Goal: Task Accomplishment & Management: Complete application form

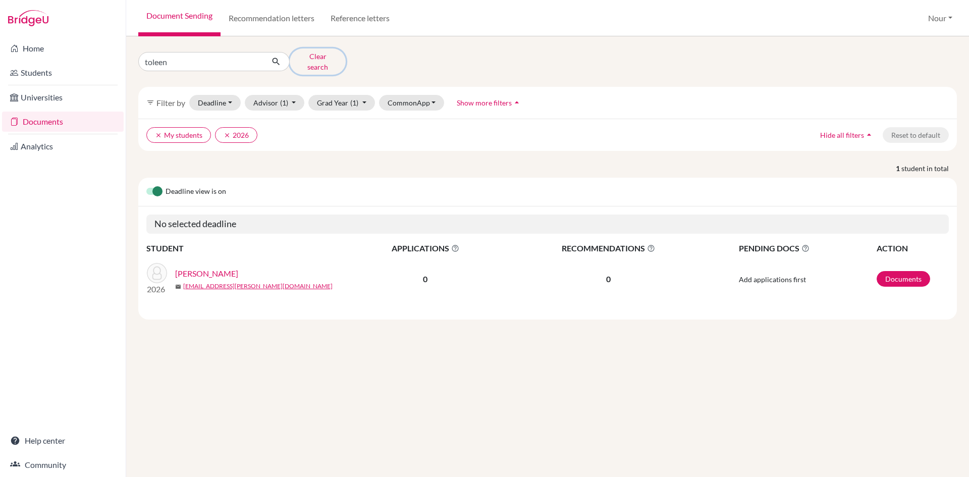
click at [305, 57] on button "Clear search" at bounding box center [318, 61] width 56 height 26
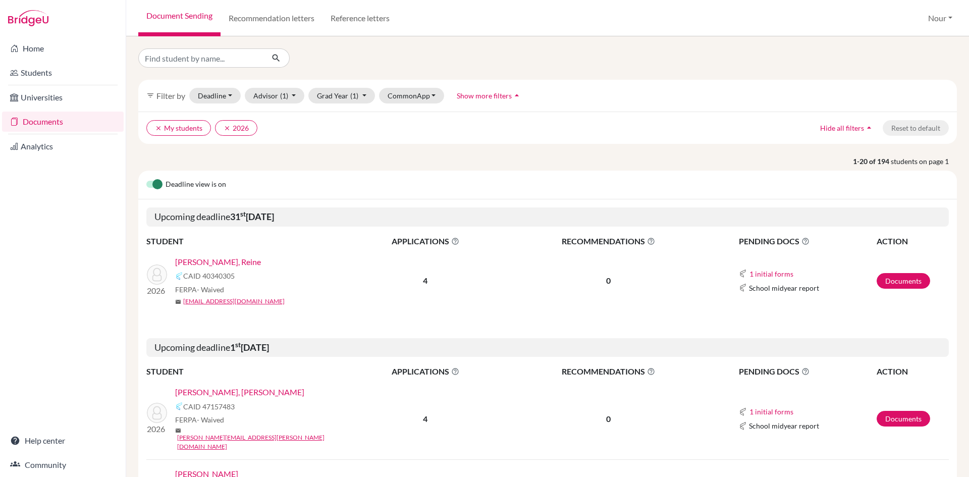
click at [196, 264] on link "[PERSON_NAME], Reine" at bounding box center [218, 262] width 86 height 12
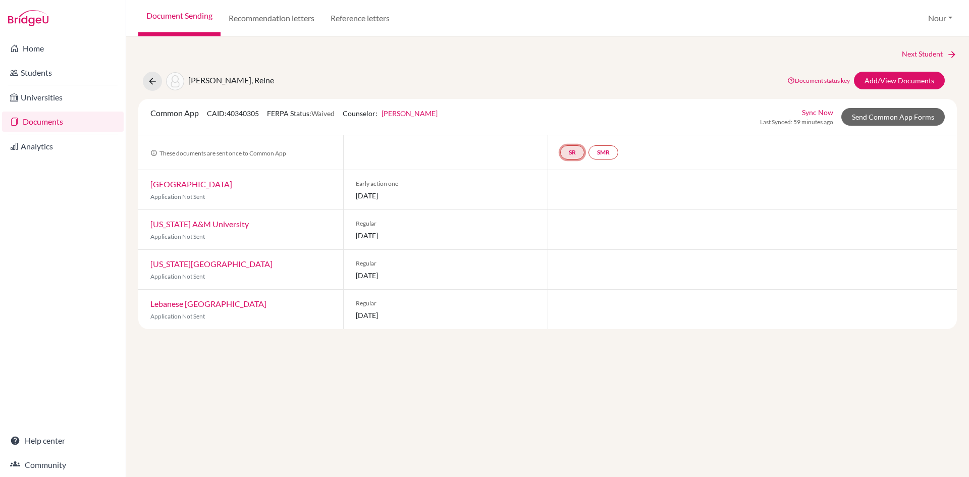
click at [572, 152] on link "SR" at bounding box center [572, 152] width 24 height 14
click at [570, 121] on link "School report" at bounding box center [572, 122] width 43 height 9
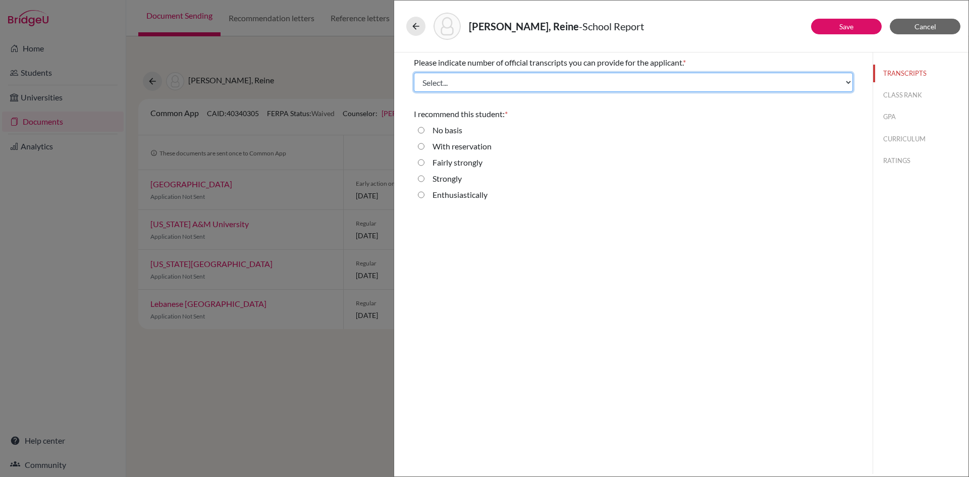
click at [460, 82] on select "Select... 1 2 3 4" at bounding box center [633, 82] width 439 height 19
select select "3"
click at [414, 73] on select "Select... 1 2 3 4" at bounding box center [633, 82] width 439 height 19
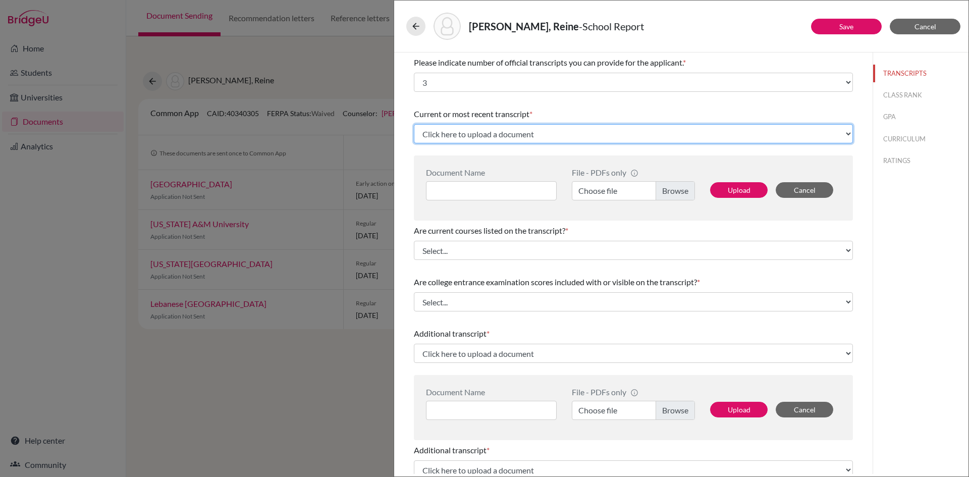
click at [453, 133] on select "Click here to upload a document Upload New File" at bounding box center [633, 133] width 439 height 19
select select "Upload New File"
click at [414, 124] on select "Click here to upload a document Upload New File" at bounding box center [633, 133] width 439 height 19
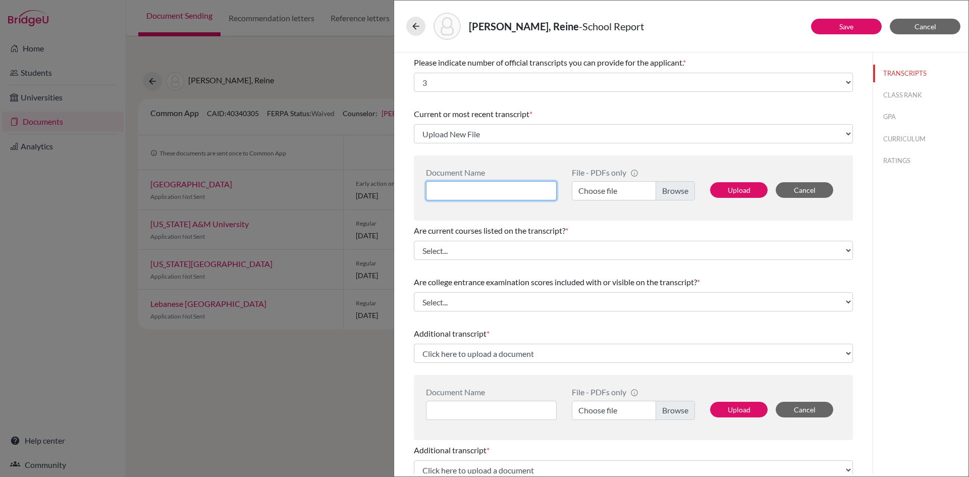
click at [481, 184] on input at bounding box center [491, 190] width 131 height 19
type input "Trasncripts 11"
click at [685, 192] on label "Choose file" at bounding box center [633, 190] width 123 height 19
click at [685, 192] on input "Choose file" at bounding box center [633, 190] width 123 height 19
click at [712, 192] on button "Upload" at bounding box center [739, 190] width 58 height 16
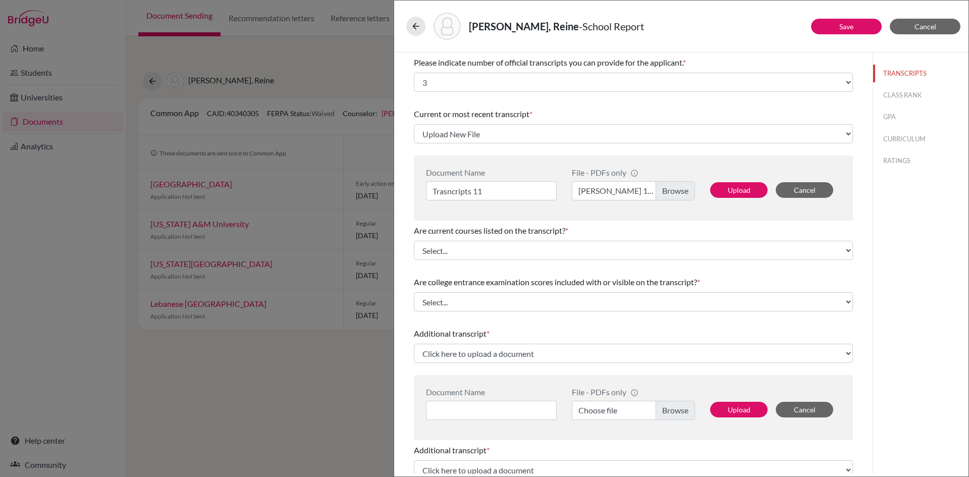
select select "672634"
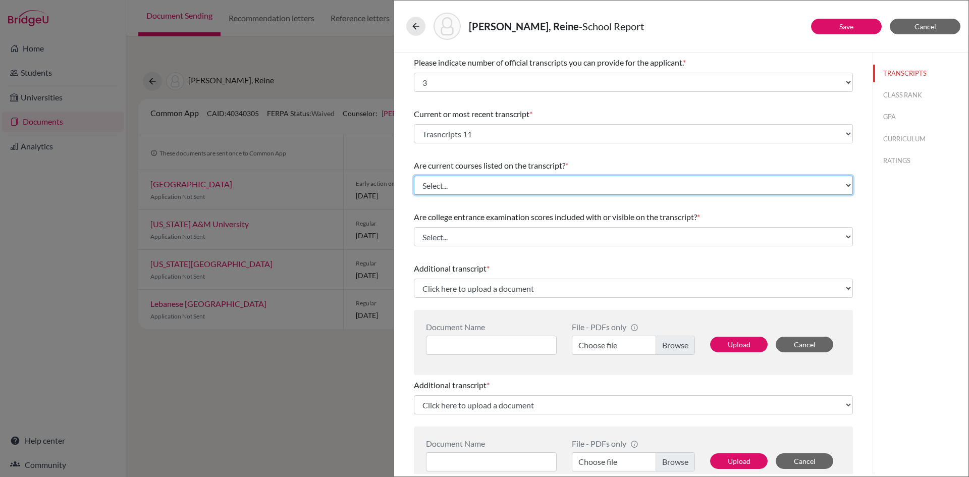
click at [457, 184] on select "Select... Yes No" at bounding box center [633, 185] width 439 height 19
select select "1"
click at [414, 176] on select "Select... Yes No" at bounding box center [633, 185] width 439 height 19
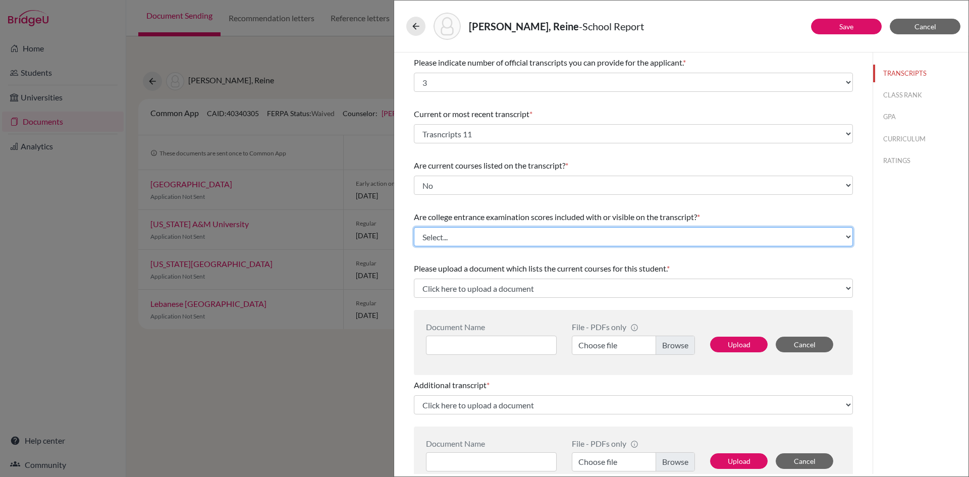
click at [457, 235] on select "Select... Yes No" at bounding box center [633, 236] width 439 height 19
select select "1"
click at [414, 227] on select "Select... Yes No" at bounding box center [633, 236] width 439 height 19
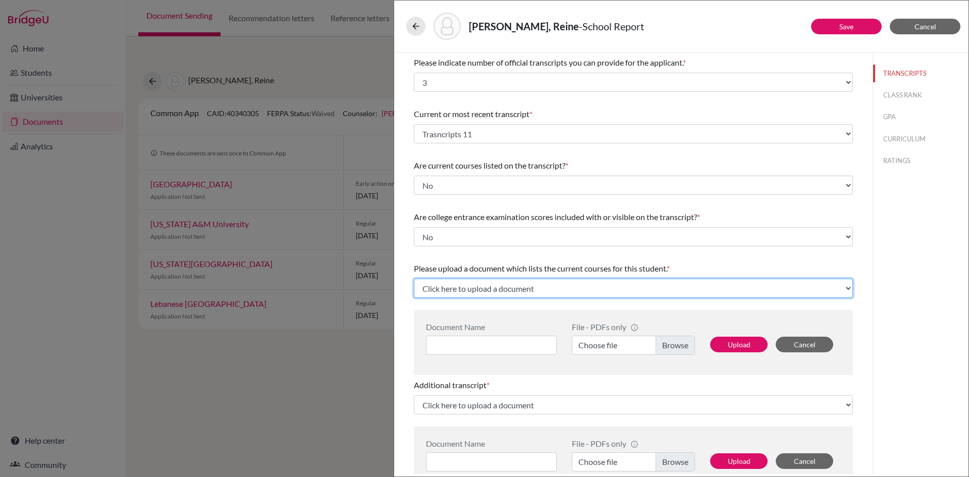
click at [460, 292] on select "Click here to upload a document Upload New File" at bounding box center [633, 288] width 439 height 19
select select "Upload New File"
click at [414, 279] on select "Click here to upload a document Upload New File" at bounding box center [633, 288] width 439 height 19
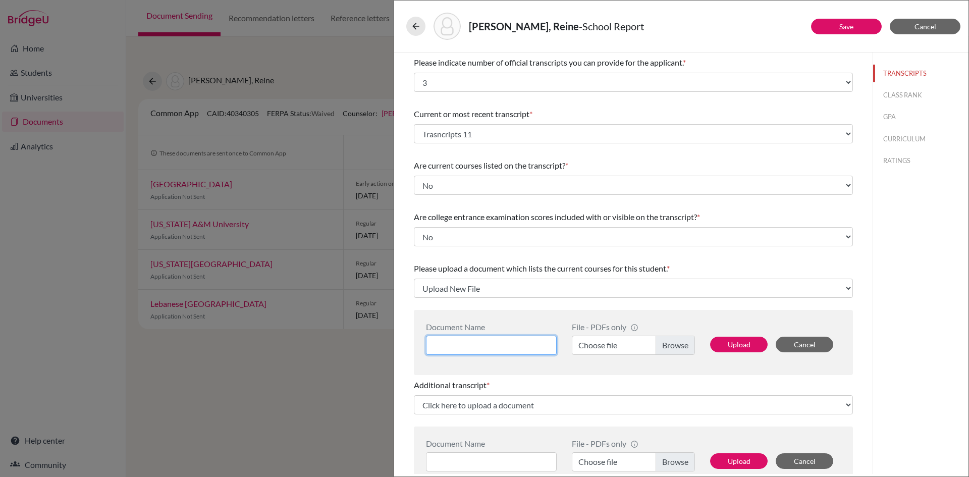
click at [482, 344] on input at bounding box center [491, 345] width 131 height 19
type input "Current Courses"
click at [670, 343] on label "Choose file" at bounding box center [633, 345] width 123 height 19
click at [670, 343] on input "Choose file" at bounding box center [633, 345] width 123 height 19
click at [732, 351] on button "Upload" at bounding box center [739, 345] width 58 height 16
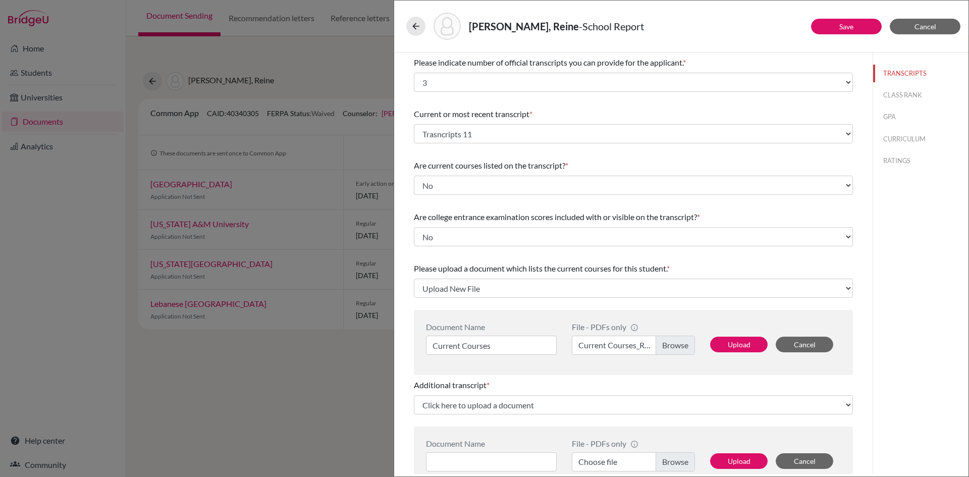
select select "672635"
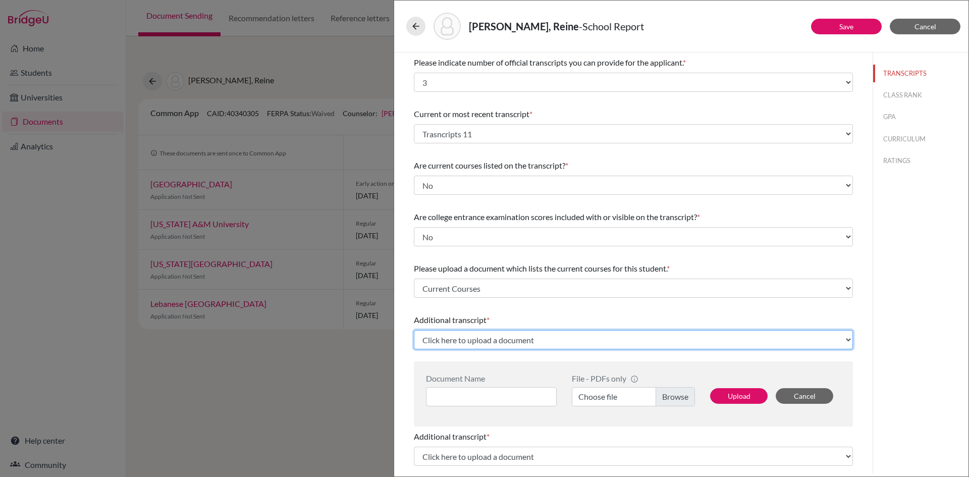
click at [578, 347] on select "Click here to upload a document Upload New File" at bounding box center [633, 339] width 439 height 19
select select "Upload New File"
click at [414, 330] on select "Click here to upload a document Upload New File" at bounding box center [633, 339] width 439 height 19
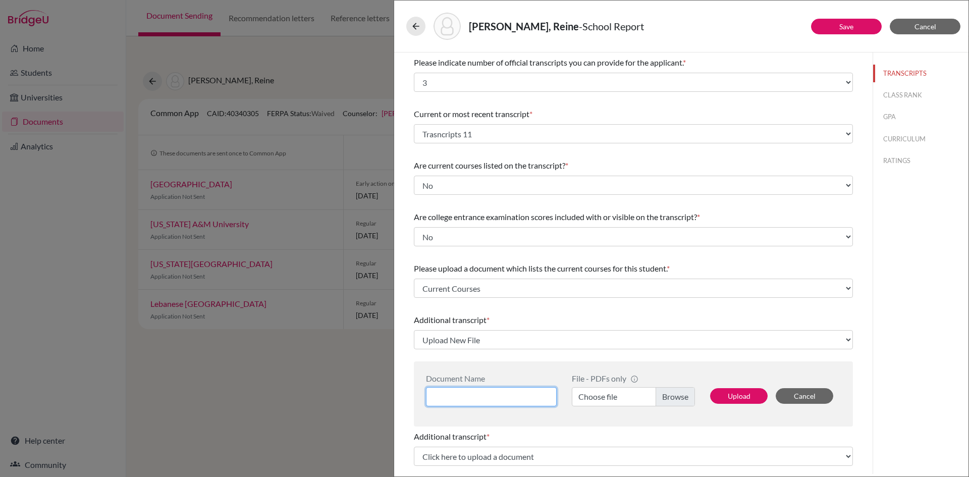
click at [510, 397] on input at bounding box center [491, 396] width 131 height 19
type input "Transcripts 10"
click at [730, 393] on button "Upload" at bounding box center [739, 396] width 58 height 16
click at [668, 396] on label "Choose file" at bounding box center [633, 396] width 123 height 19
click at [668, 396] on input "Choose file" at bounding box center [633, 396] width 123 height 19
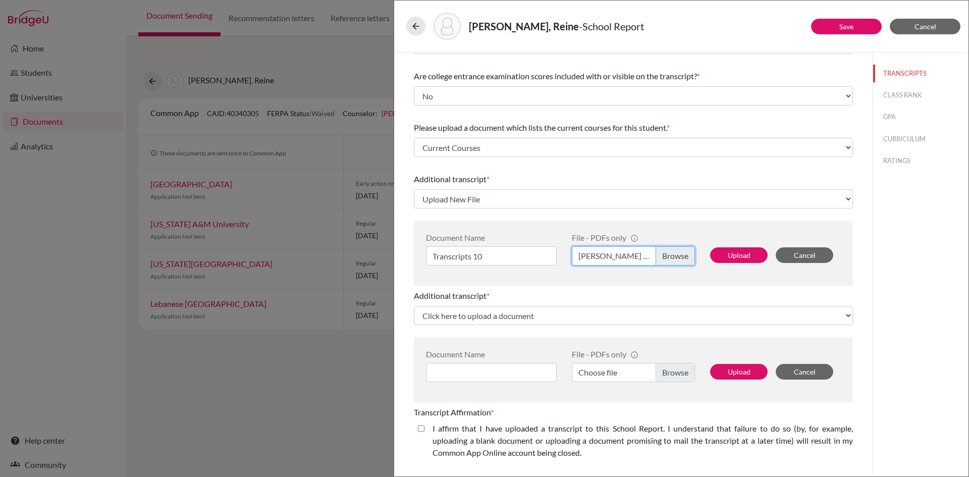
scroll to position [151, 0]
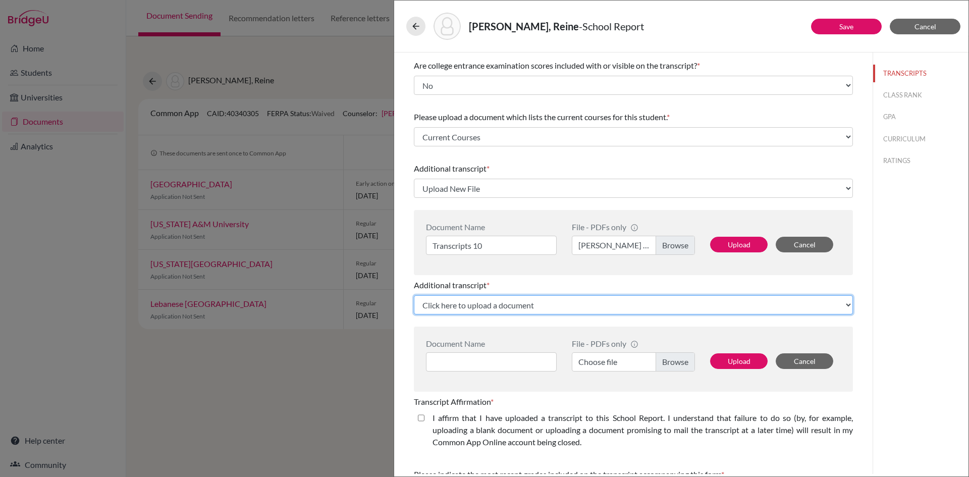
click at [503, 306] on select "Click here to upload a document Upload New File" at bounding box center [633, 304] width 439 height 19
select select "Upload New File"
click at [414, 295] on select "Click here to upload a document Upload New File" at bounding box center [633, 304] width 439 height 19
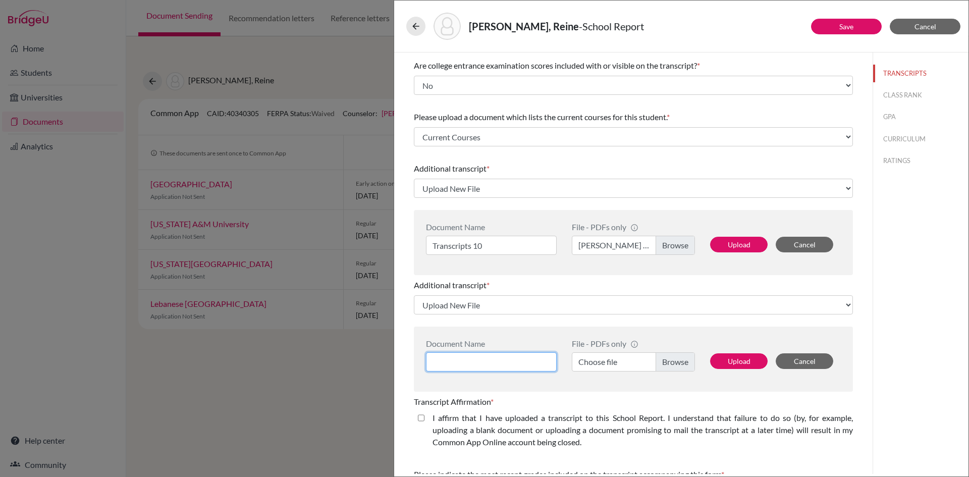
click at [486, 361] on input at bounding box center [491, 361] width 131 height 19
type input "Transcripts 9"
click at [673, 360] on label "Choose file" at bounding box center [633, 361] width 123 height 19
click at [673, 360] on input "Choose file" at bounding box center [633, 361] width 123 height 19
click at [748, 365] on button "Upload" at bounding box center [739, 361] width 58 height 16
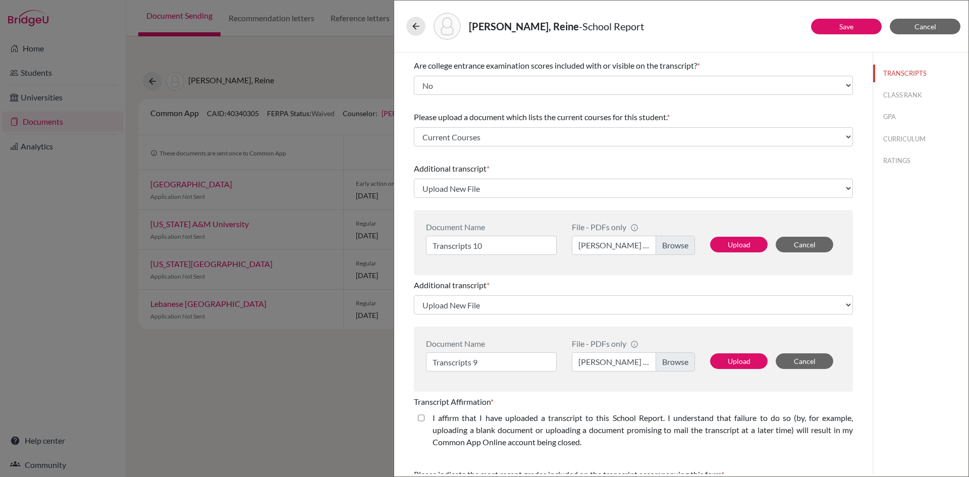
select select "672636"
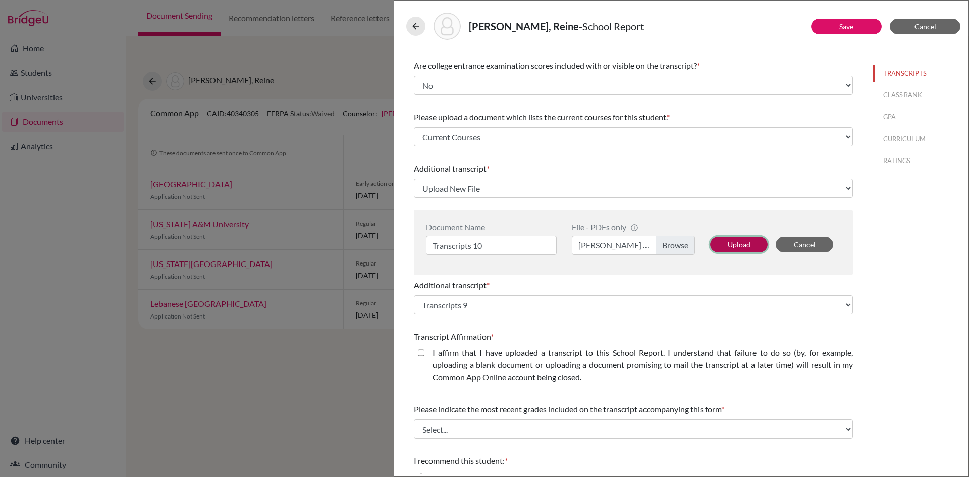
click at [723, 248] on button "Upload" at bounding box center [739, 245] width 58 height 16
select select "672637"
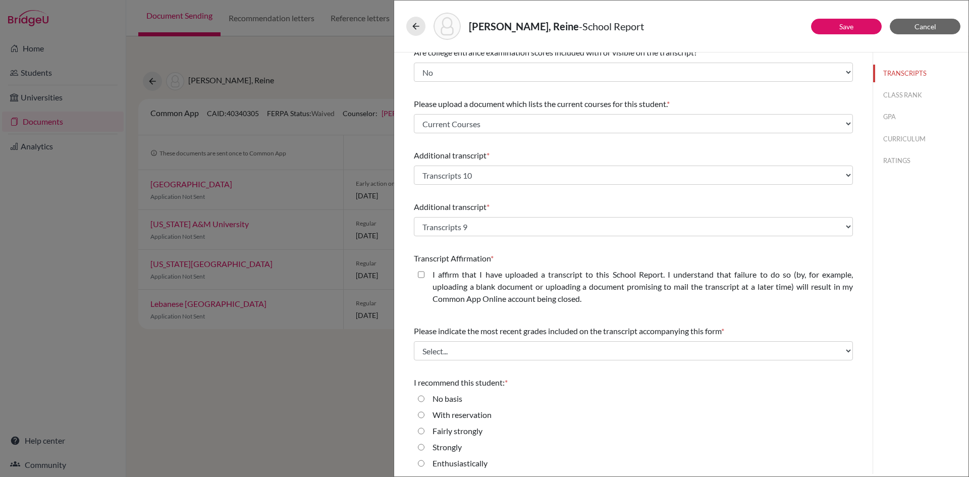
scroll to position [168, 0]
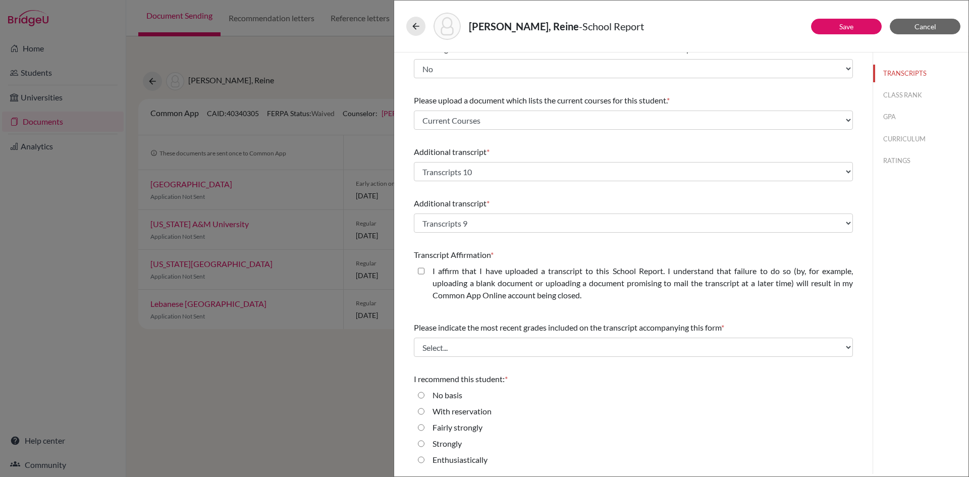
click at [423, 270] on closed\ "I affirm that I have uploaded a transcript to this School Report. I understand …" at bounding box center [421, 271] width 7 height 12
checkbox closed\ "true"
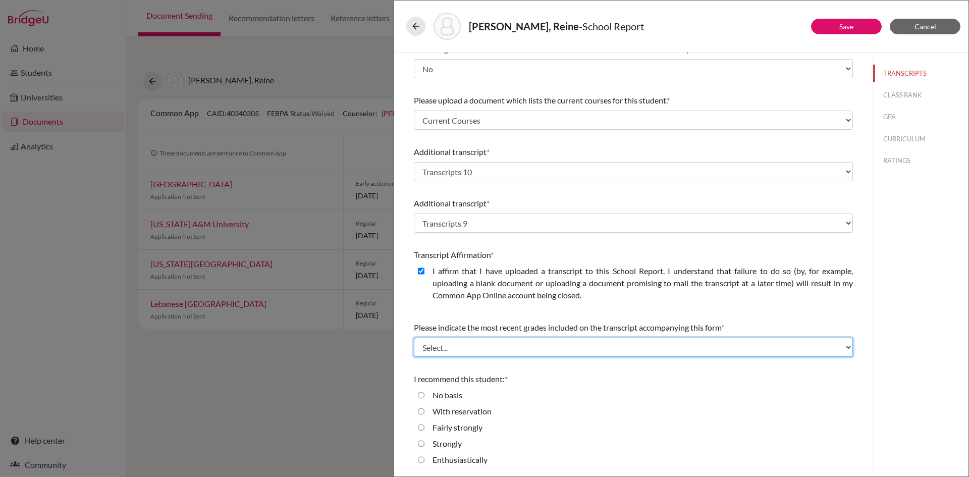
click at [554, 343] on select "Select... Final junior year grades 1st Quarter senior year grades 2nd Quarter/1…" at bounding box center [633, 347] width 439 height 19
select select "0"
click at [414, 338] on select "Select... Final junior year grades 1st Quarter senior year grades 2nd Quarter/1…" at bounding box center [633, 347] width 439 height 19
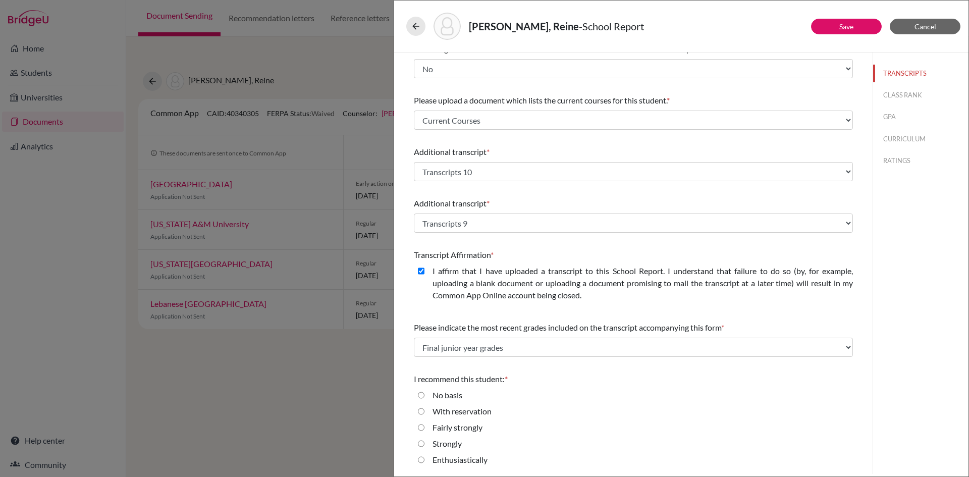
click at [425, 463] on div "Enthusiastically" at bounding box center [633, 462] width 439 height 16
click at [421, 463] on input "Enthusiastically" at bounding box center [421, 460] width 7 height 12
radio input "true"
click at [884, 97] on button "CLASS RANK" at bounding box center [920, 95] width 95 height 18
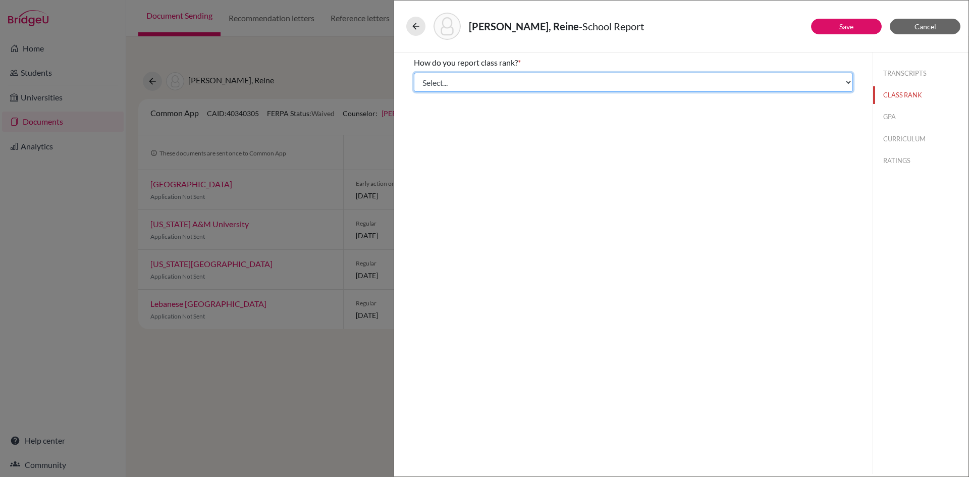
drag, startPoint x: 544, startPoint y: 83, endPoint x: 553, endPoint y: 91, distance: 11.8
click at [544, 83] on select "Select... Exact Decile Quintile Quartile None" at bounding box center [633, 82] width 439 height 19
select select "5"
click at [414, 73] on select "Select... Exact Decile Quintile Quartile None" at bounding box center [633, 82] width 439 height 19
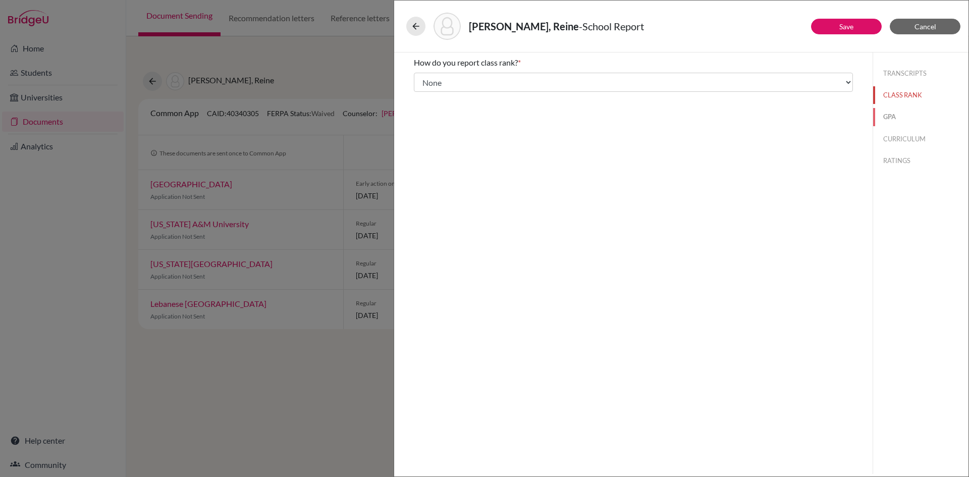
click at [888, 115] on button "GPA" at bounding box center [920, 117] width 95 height 18
click at [425, 78] on div "Yes" at bounding box center [435, 81] width 20 height 16
click at [423, 78] on input "Yes" at bounding box center [421, 79] width 7 height 12
radio input "true"
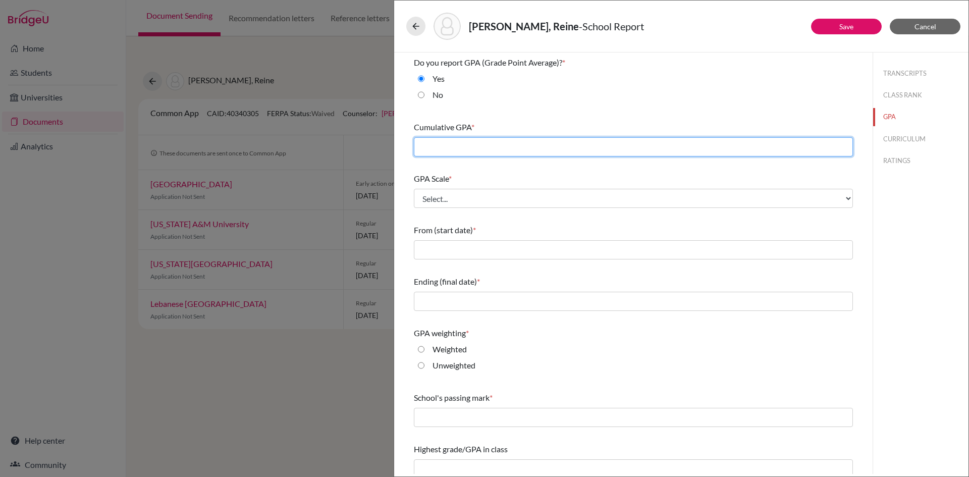
click at [451, 146] on input "text" at bounding box center [633, 146] width 439 height 19
type input "3.9"
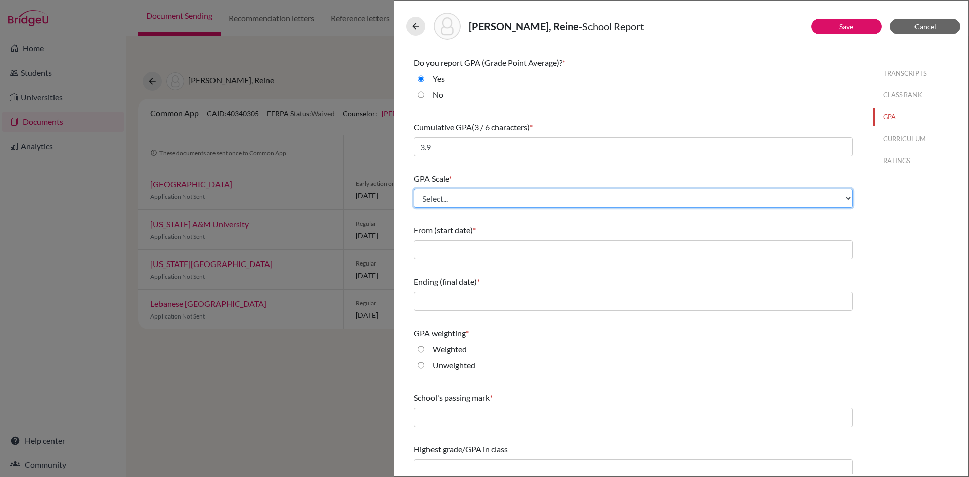
click at [461, 200] on select "Select... 4 5 6 7 8 9 10 11 12 13 14 15 16 17 18 19 20 100" at bounding box center [633, 198] width 439 height 19
select select "4"
click at [414, 189] on select "Select... 4 5 6 7 8 9 10 11 12 13 14 15 16 17 18 19 20 100" at bounding box center [633, 198] width 439 height 19
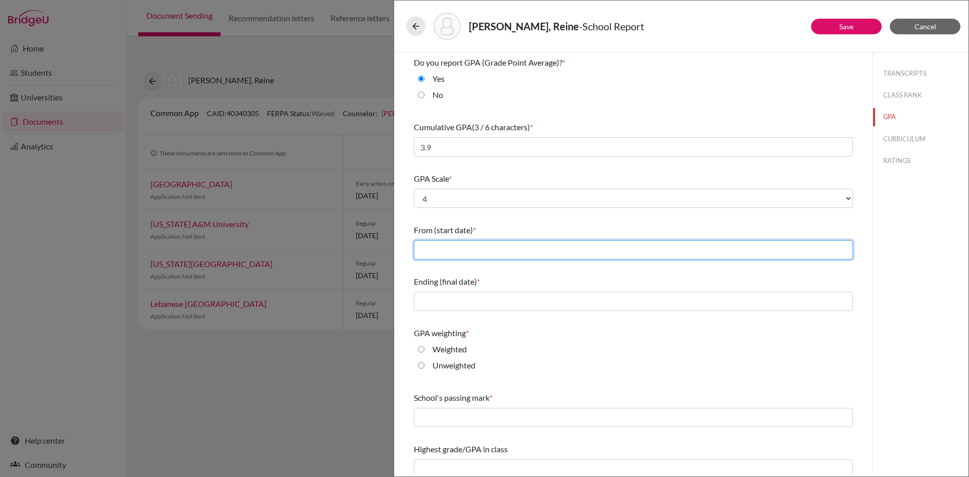
click at [454, 246] on input "text" at bounding box center [633, 249] width 439 height 19
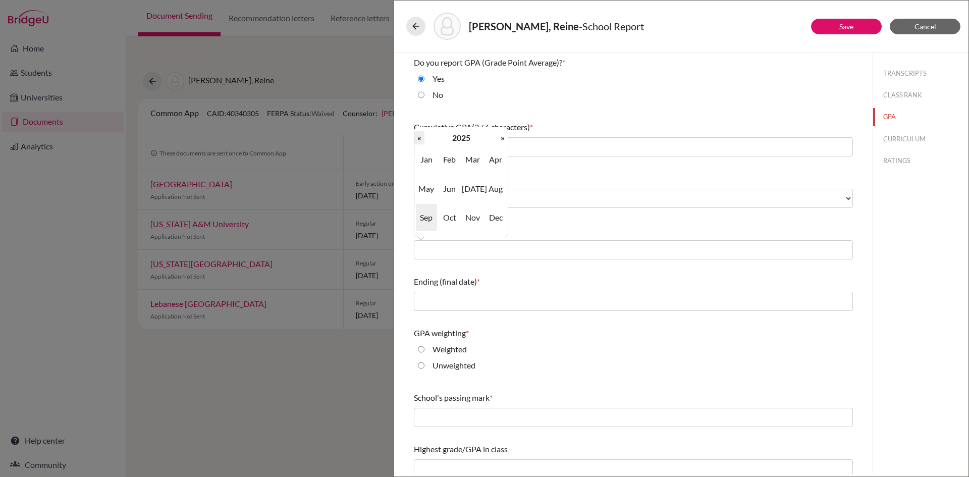
click at [421, 139] on th "«" at bounding box center [419, 137] width 10 height 13
click at [490, 187] on span "Aug" at bounding box center [495, 188] width 21 height 27
type input "08/2022"
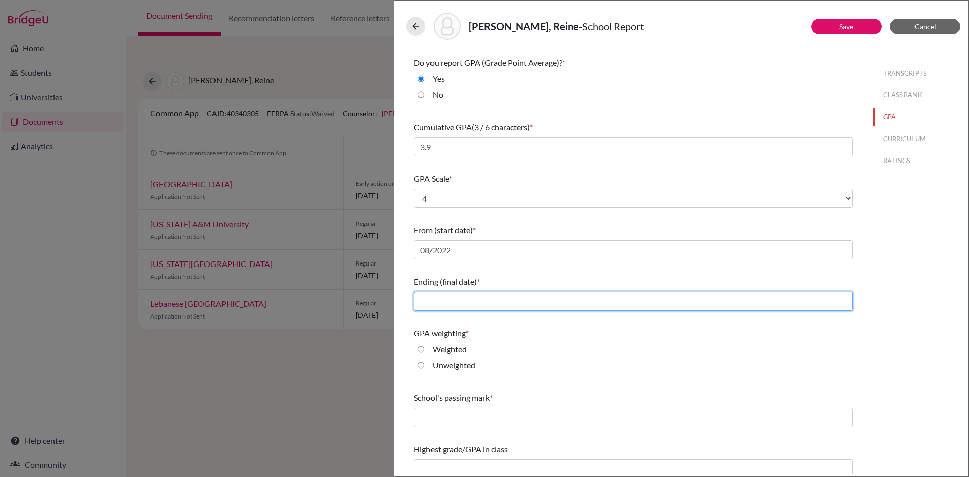
click at [512, 298] on input "text" at bounding box center [633, 301] width 439 height 19
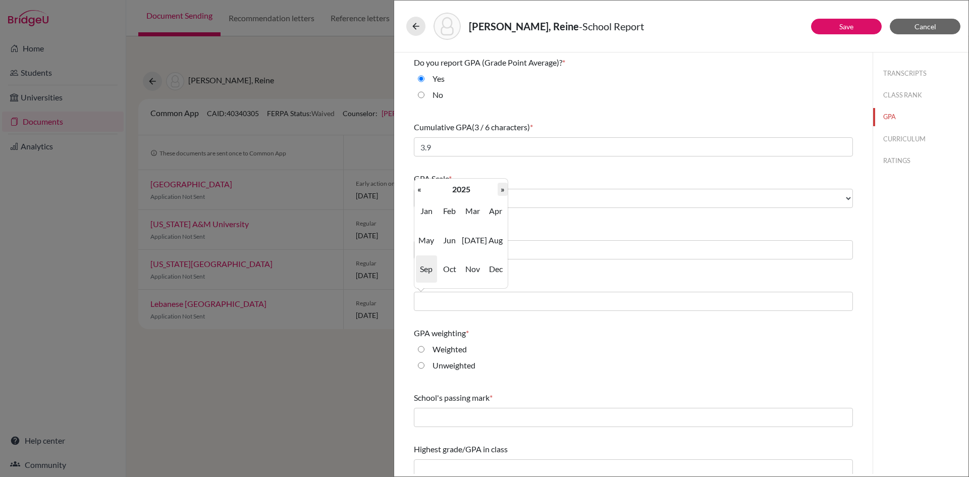
click at [500, 193] on th "»" at bounding box center [503, 189] width 10 height 13
click at [477, 239] on span "Jul" at bounding box center [472, 240] width 21 height 27
type input "07/2026"
click at [422, 347] on input "Weighted" at bounding box center [421, 349] width 7 height 12
radio input "true"
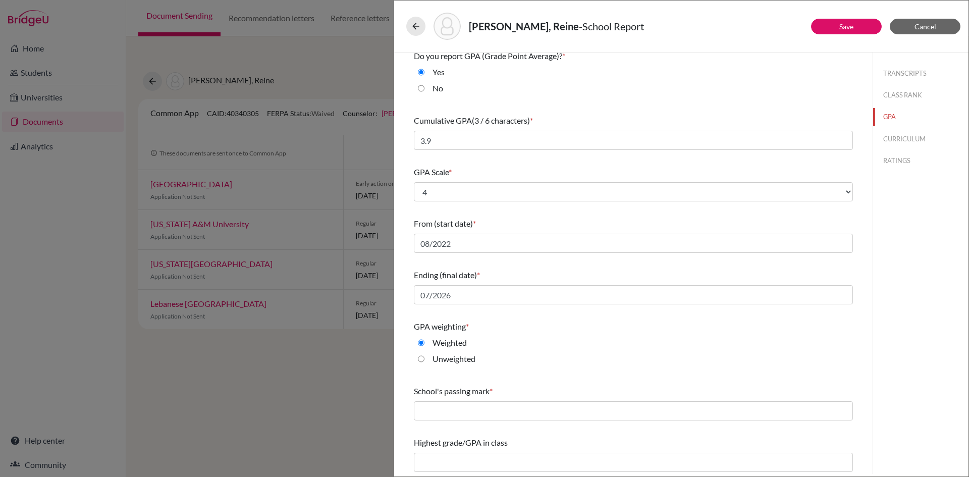
scroll to position [9, 0]
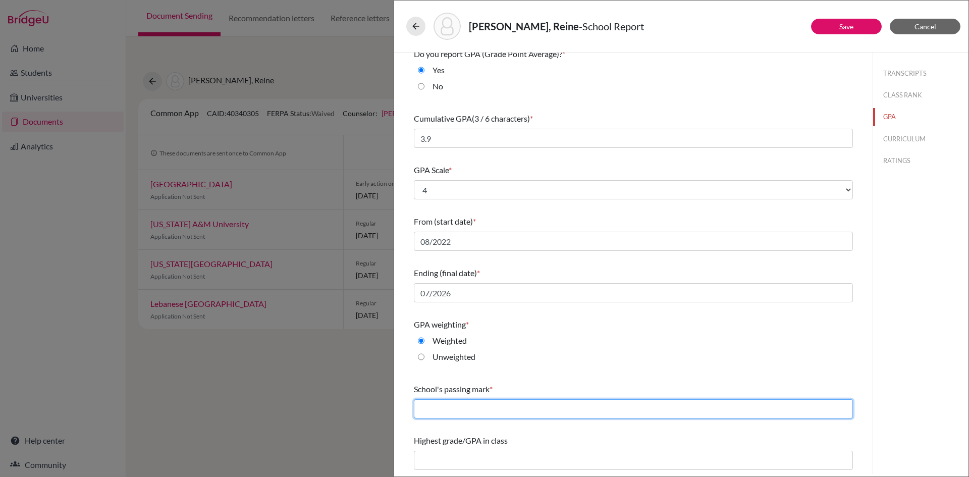
click at [502, 404] on input "text" at bounding box center [633, 408] width 439 height 19
type input "60"
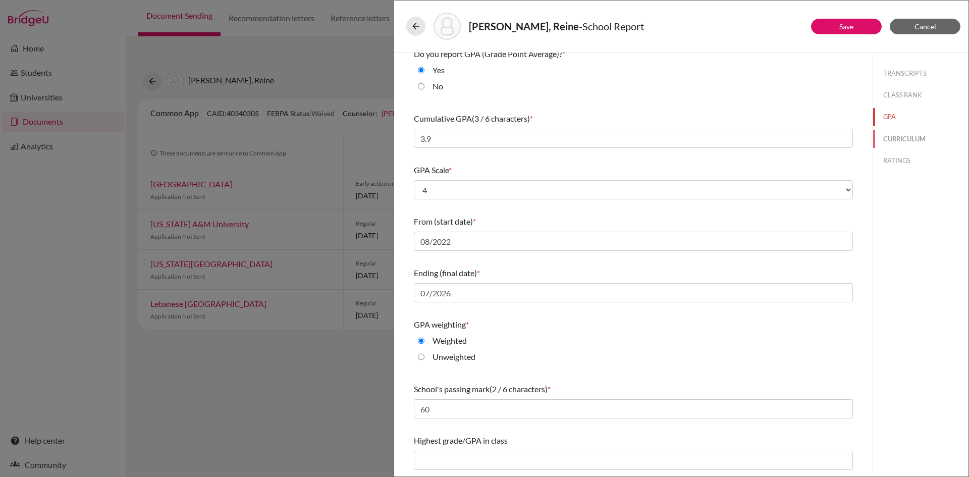
click at [886, 133] on button "CURRICULUM" at bounding box center [920, 139] width 95 height 18
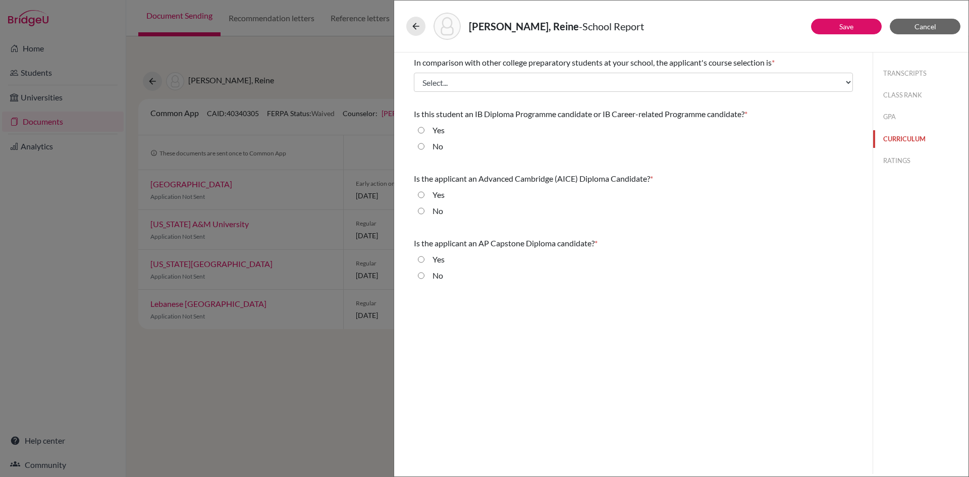
scroll to position [0, 0]
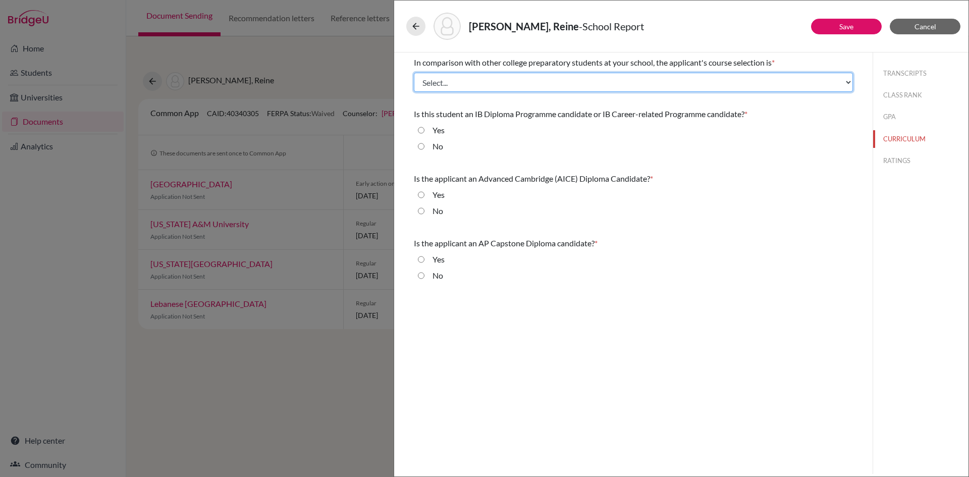
click at [536, 78] on select "Select... Less than demanding Average Demanding Very demanding Most demanding P…" at bounding box center [633, 82] width 439 height 19
click at [485, 91] on select "Select... Less than demanding Average Demanding Very demanding Most demanding P…" at bounding box center [633, 82] width 439 height 19
select select "2"
click at [414, 73] on select "Select... Less than demanding Average Demanding Very demanding Most demanding P…" at bounding box center [633, 82] width 439 height 19
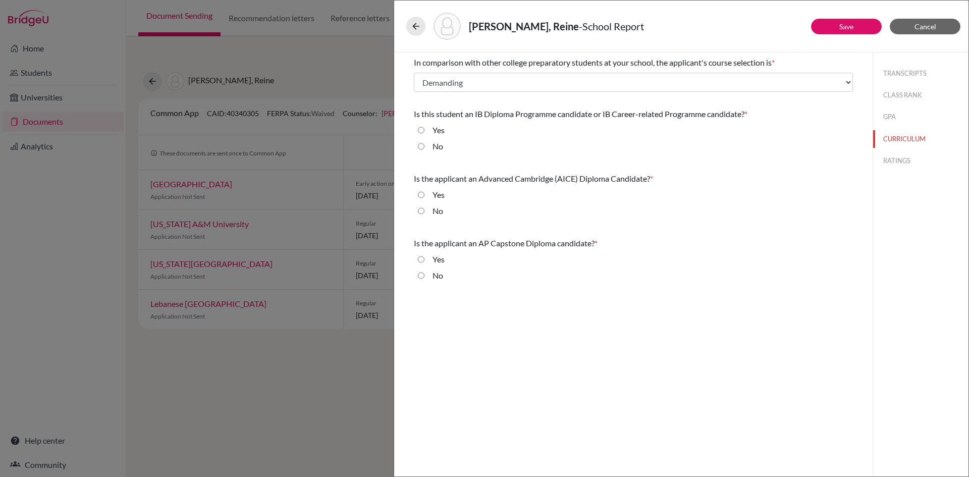
drag, startPoint x: 419, startPoint y: 152, endPoint x: 427, endPoint y: 165, distance: 15.2
click at [419, 151] on input "No" at bounding box center [421, 146] width 7 height 12
radio input "true"
click at [425, 215] on div "No" at bounding box center [434, 213] width 19 height 16
click at [422, 212] on input "No" at bounding box center [421, 211] width 7 height 12
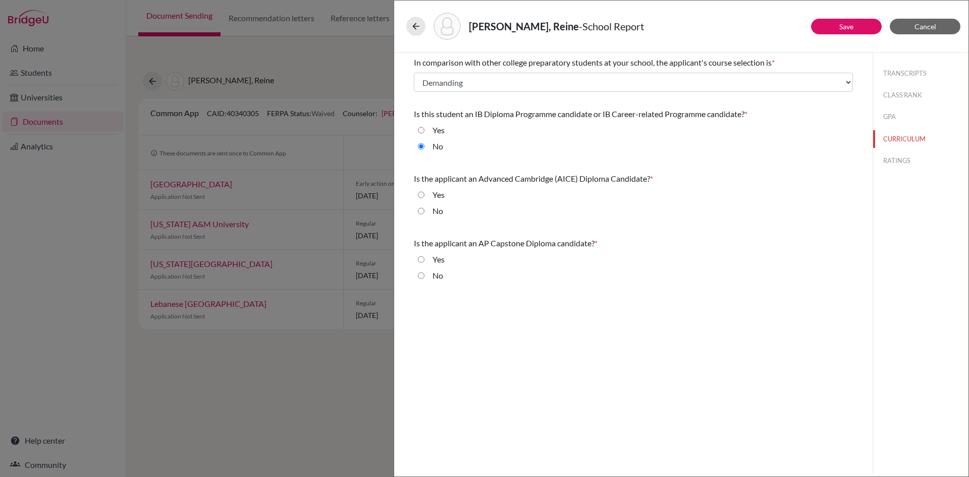
radio input "true"
drag, startPoint x: 423, startPoint y: 278, endPoint x: 425, endPoint y: 246, distance: 31.4
click at [423, 278] on input "No" at bounding box center [421, 276] width 7 height 12
radio input "true"
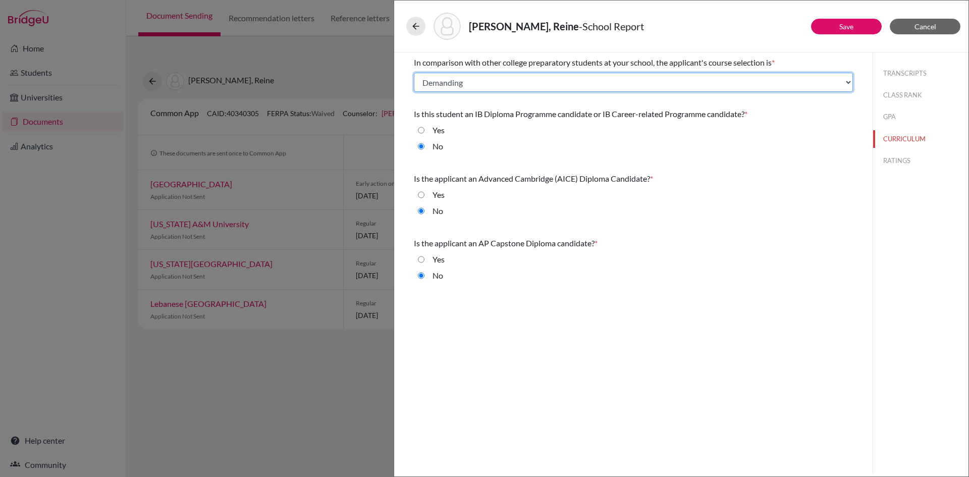
click at [434, 84] on select "Select... Less than demanding Average Demanding Very demanding Most demanding P…" at bounding box center [633, 82] width 439 height 19
select select "3"
click at [414, 73] on select "Select... Less than demanding Average Demanding Very demanding Most demanding P…" at bounding box center [633, 82] width 439 height 19
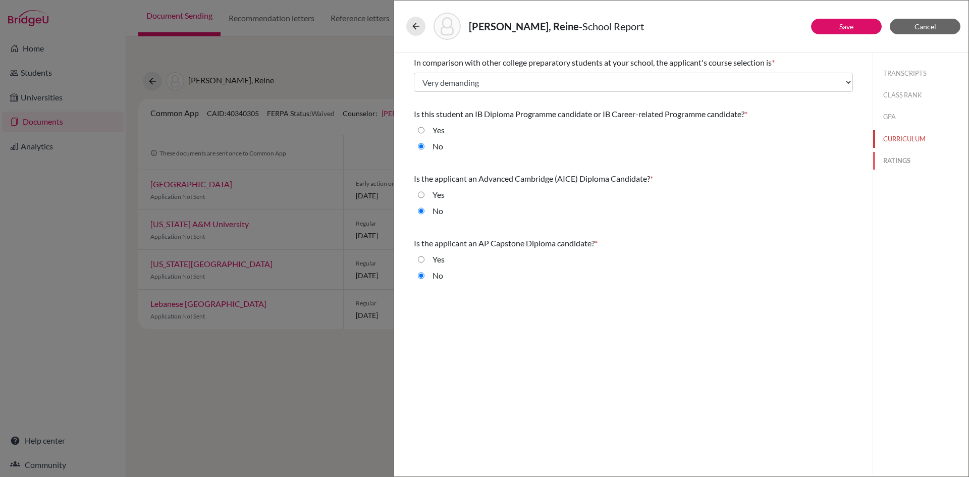
click at [905, 164] on button "RATINGS" at bounding box center [920, 161] width 95 height 18
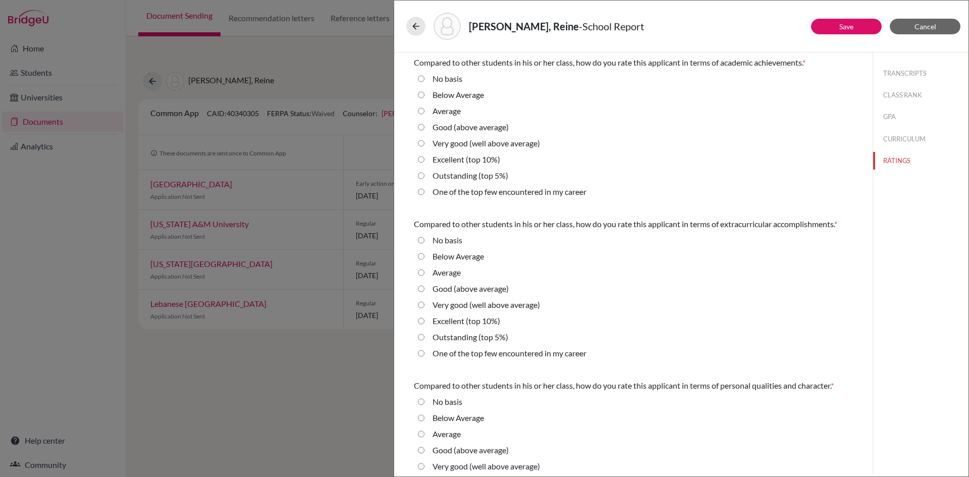
click at [420, 161] on 10\%\) "Excellent (top 10%)" at bounding box center [421, 159] width 7 height 12
radio 10\%\) "true"
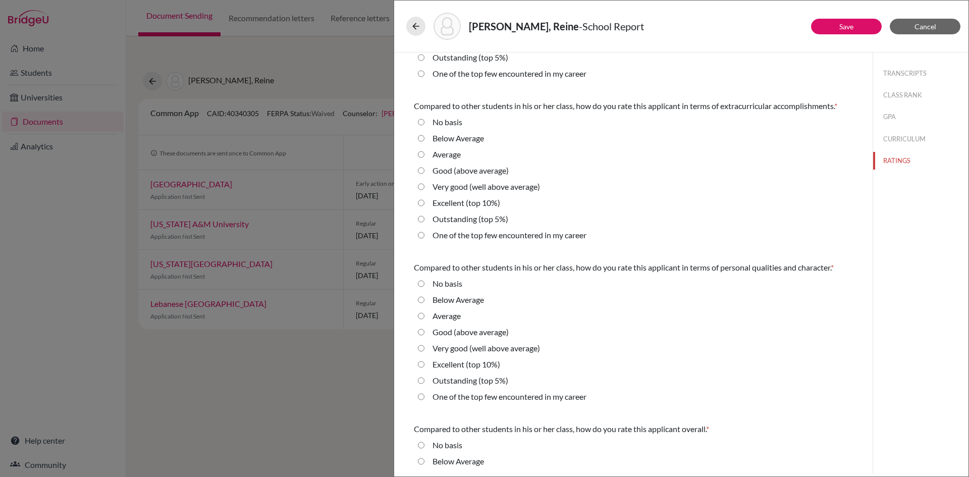
scroll to position [151, 0]
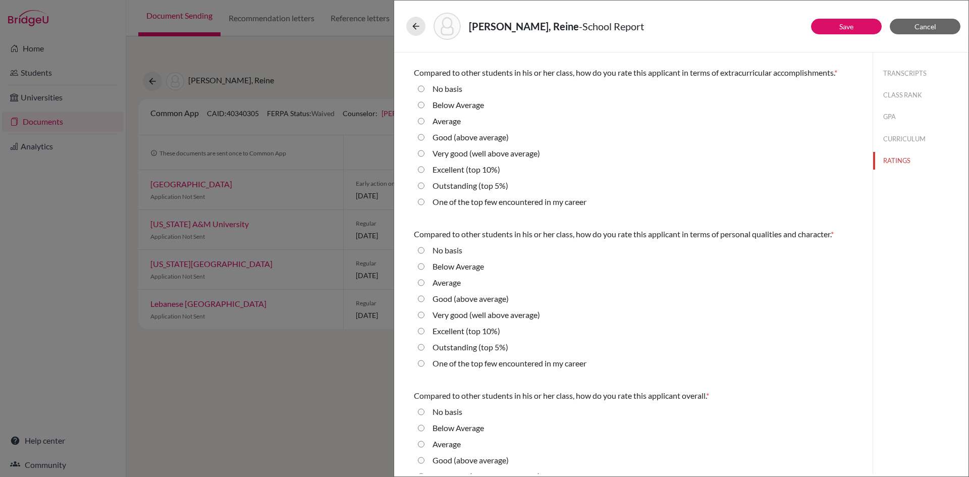
click at [420, 155] on average\) "Very good (well above average)" at bounding box center [421, 153] width 7 height 12
radio average\) "true"
click at [417, 313] on div "Very good (well above average)" at bounding box center [633, 317] width 439 height 16
click at [422, 316] on average\) "Very good (well above average)" at bounding box center [421, 315] width 7 height 12
radio average\) "true"
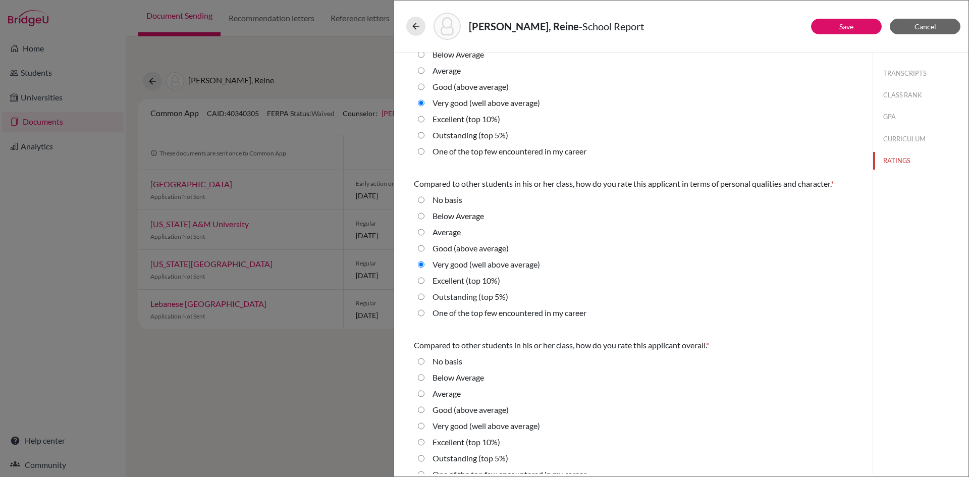
scroll to position [217, 0]
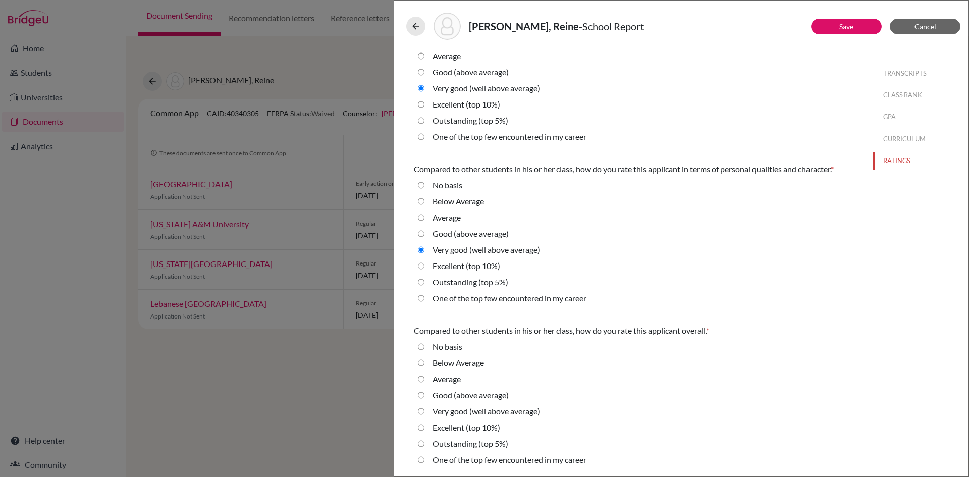
click at [419, 414] on average\) "Very good (well above average)" at bounding box center [421, 411] width 7 height 12
radio average\) "true"
click at [824, 24] on button "Save" at bounding box center [846, 27] width 71 height 16
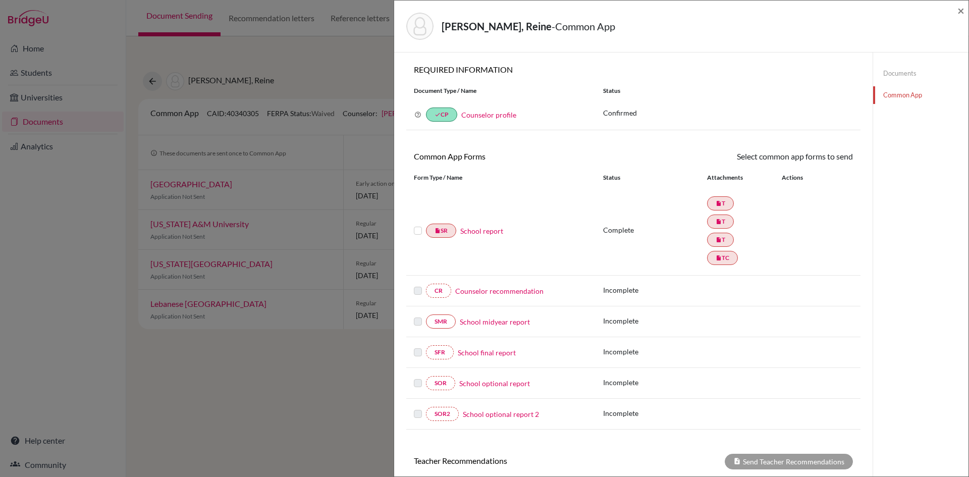
click at [418, 225] on label at bounding box center [418, 225] width 8 height 0
click at [0, 0] on input "checkbox" at bounding box center [0, 0] width 0 height 0
click at [836, 160] on link "Send" at bounding box center [832, 158] width 42 height 16
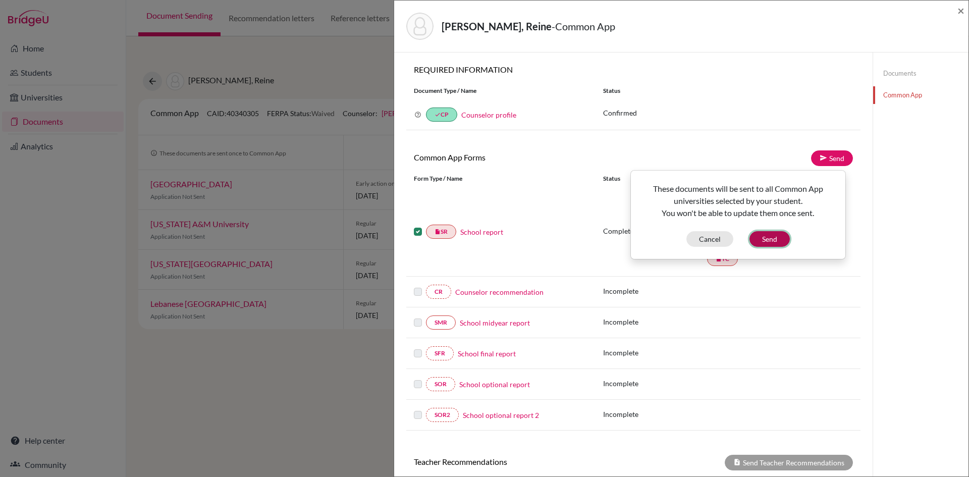
click at [783, 242] on button "Send" at bounding box center [770, 239] width 40 height 16
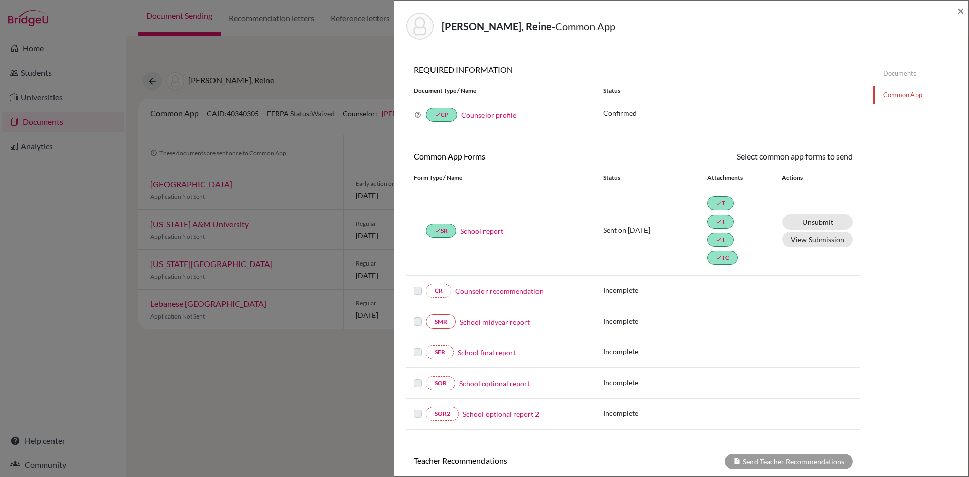
click at [956, 9] on div "Al Habbal, Reine - Common App ×" at bounding box center [681, 26] width 566 height 43
click at [959, 9] on span "×" at bounding box center [961, 10] width 7 height 15
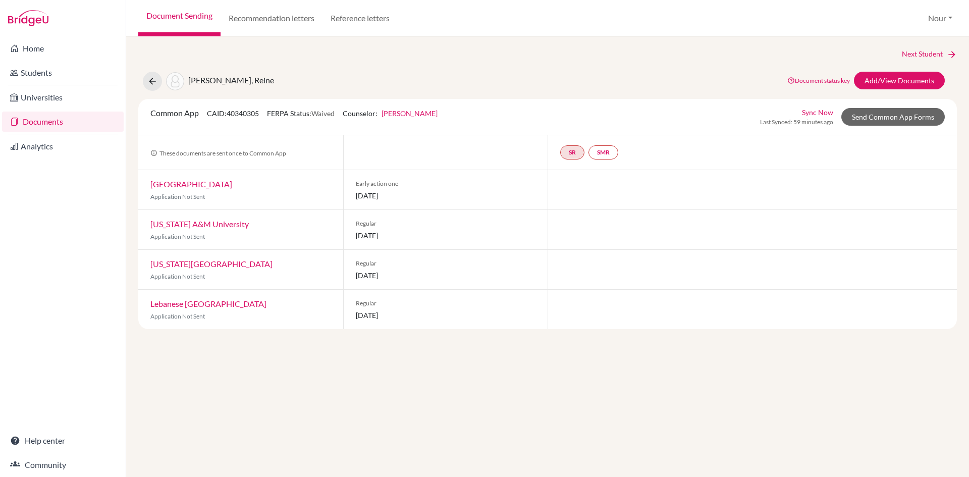
click at [73, 125] on link "Documents" at bounding box center [63, 122] width 122 height 20
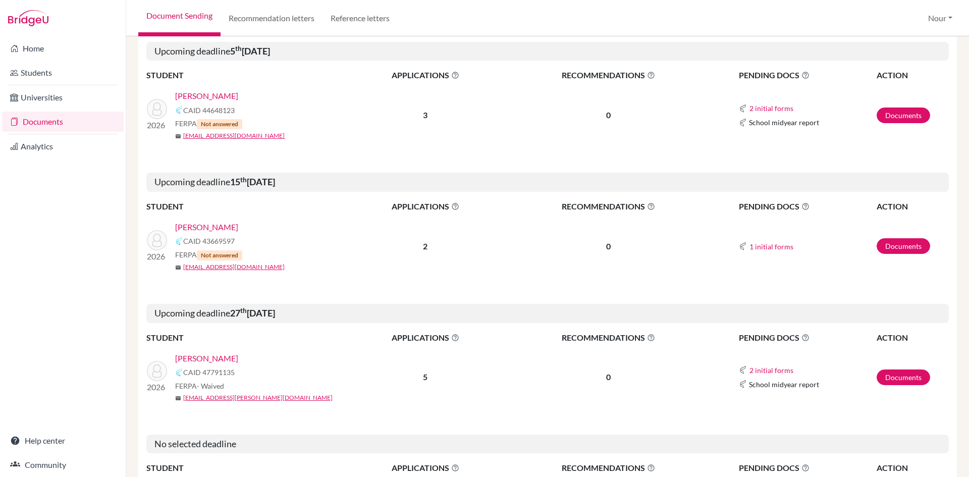
scroll to position [757, 0]
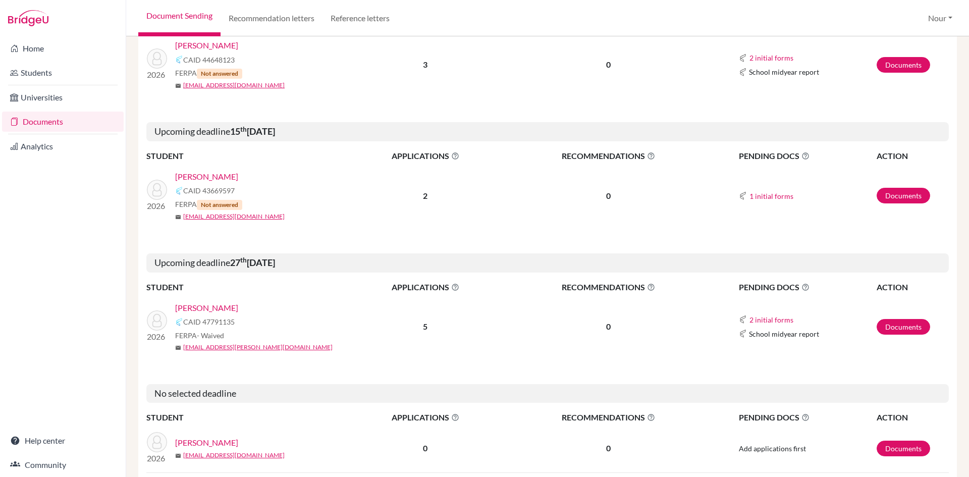
click at [209, 302] on link "Nseir, Elissar" at bounding box center [206, 308] width 63 height 12
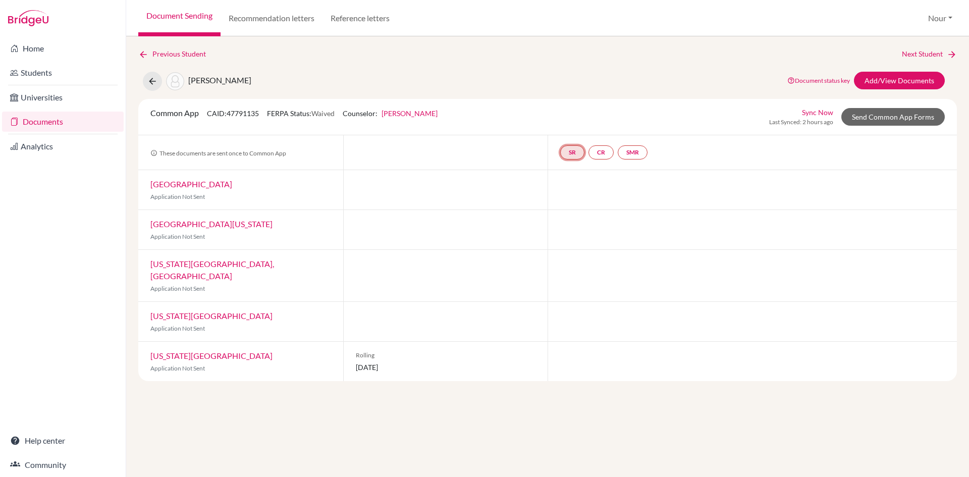
click at [568, 153] on link "SR" at bounding box center [572, 152] width 24 height 14
click at [571, 124] on link "School report" at bounding box center [572, 122] width 43 height 9
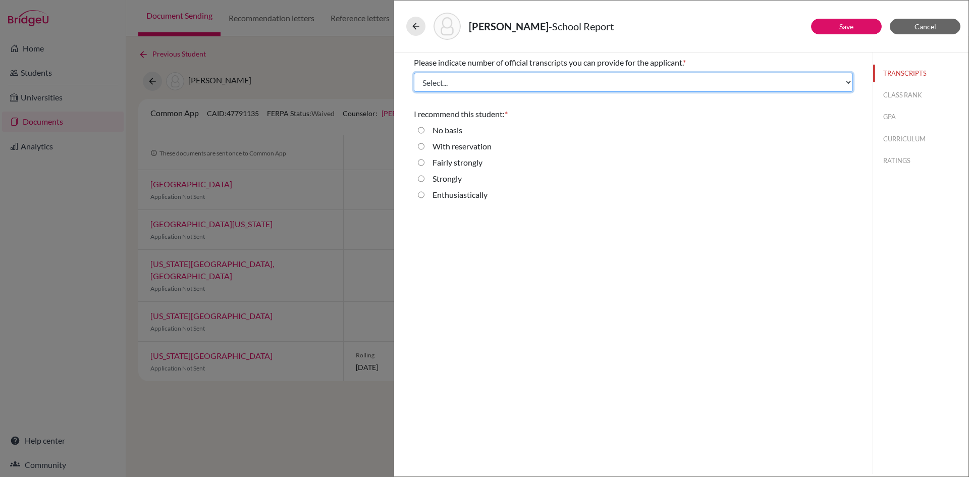
click at [465, 81] on select "Select... 1 2 3 4" at bounding box center [633, 82] width 439 height 19
select select "3"
click at [414, 73] on select "Select... 1 2 3 4" at bounding box center [633, 82] width 439 height 19
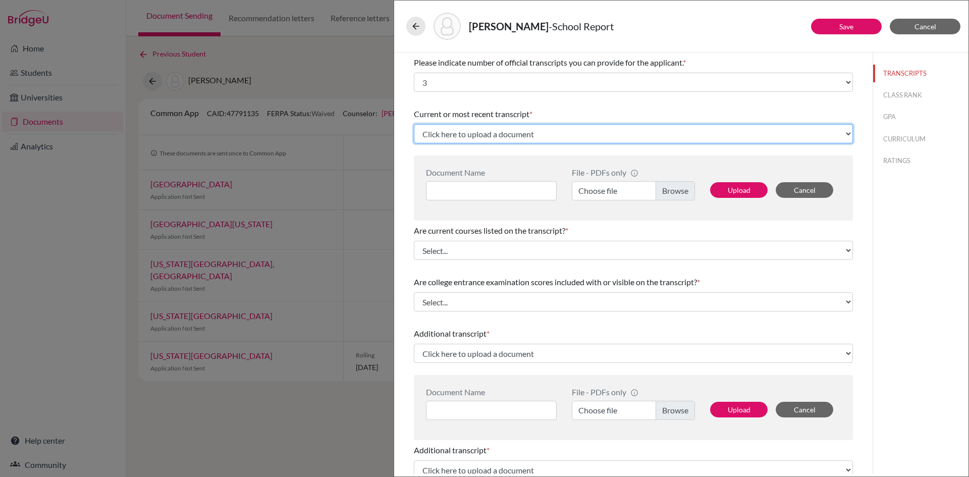
click at [457, 130] on select "Click here to upload a document Upload New File" at bounding box center [633, 133] width 439 height 19
select select "Upload New File"
click at [414, 124] on select "Click here to upload a document Upload New File" at bounding box center [633, 133] width 439 height 19
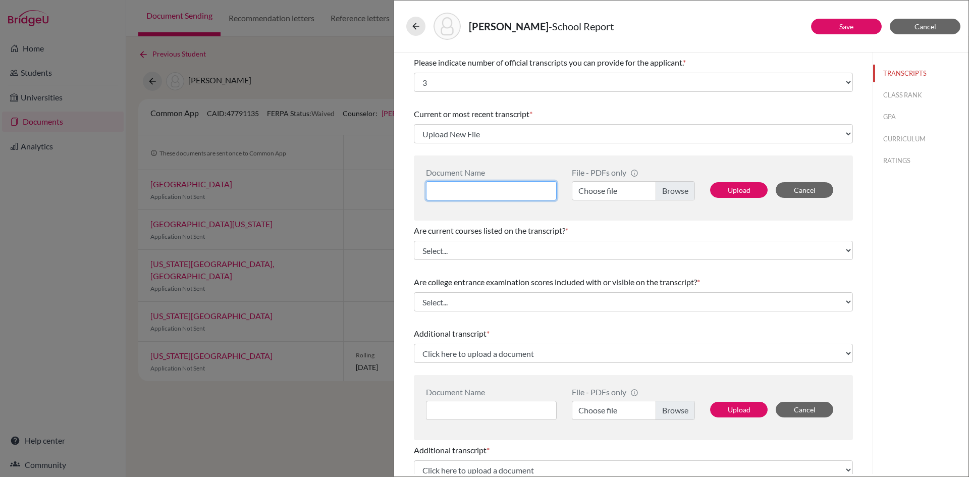
click at [508, 188] on input at bounding box center [491, 190] width 131 height 19
type input "Transcript 11"
click at [686, 186] on label "Choose file" at bounding box center [633, 190] width 123 height 19
click at [686, 186] on input "Choose file" at bounding box center [633, 190] width 123 height 19
click at [662, 191] on label "Reine Al Habbal 11.pdf" at bounding box center [633, 190] width 123 height 19
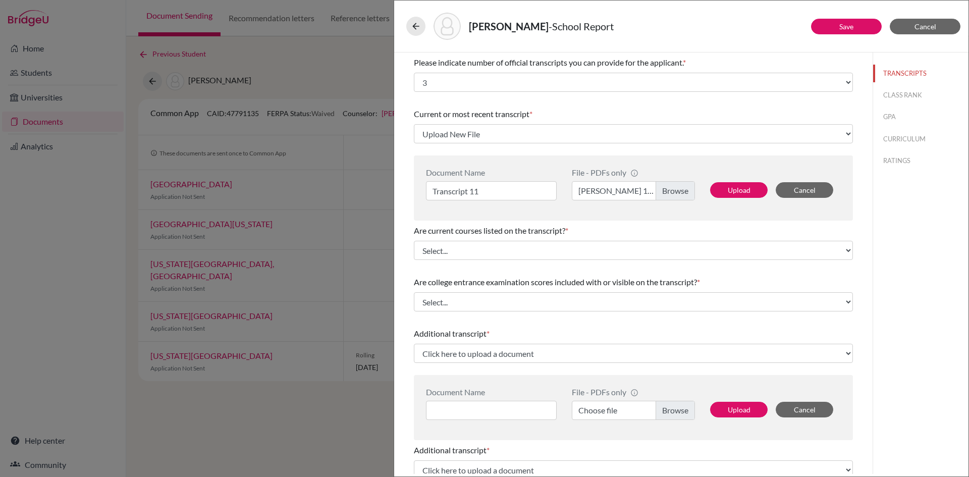
click at [662, 191] on input "Reine Al Habbal 11.pdf" at bounding box center [633, 190] width 123 height 19
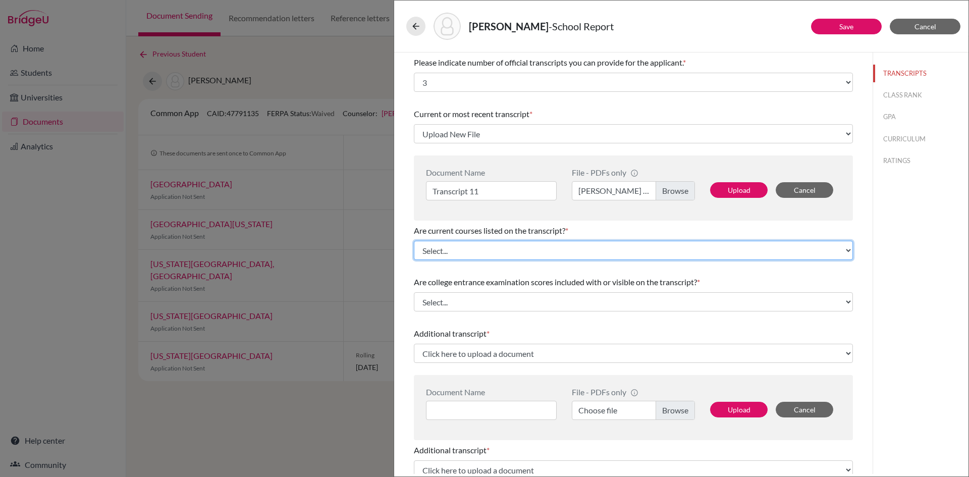
click at [475, 245] on select "Select... Yes No" at bounding box center [633, 250] width 439 height 19
select select "1"
click at [414, 241] on select "Select... Yes No" at bounding box center [633, 250] width 439 height 19
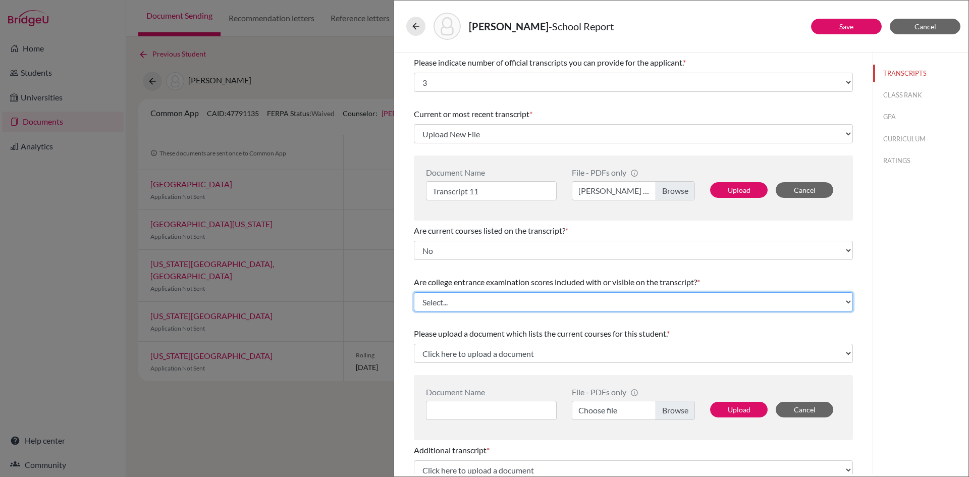
click at [448, 303] on select "Select... Yes No" at bounding box center [633, 301] width 439 height 19
select select "1"
click at [414, 292] on select "Select... Yes No" at bounding box center [633, 301] width 439 height 19
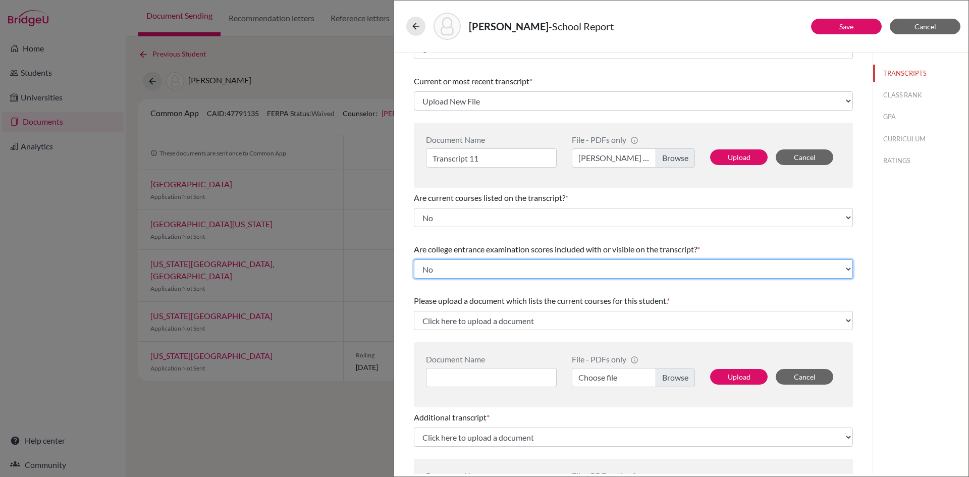
scroll to position [50, 0]
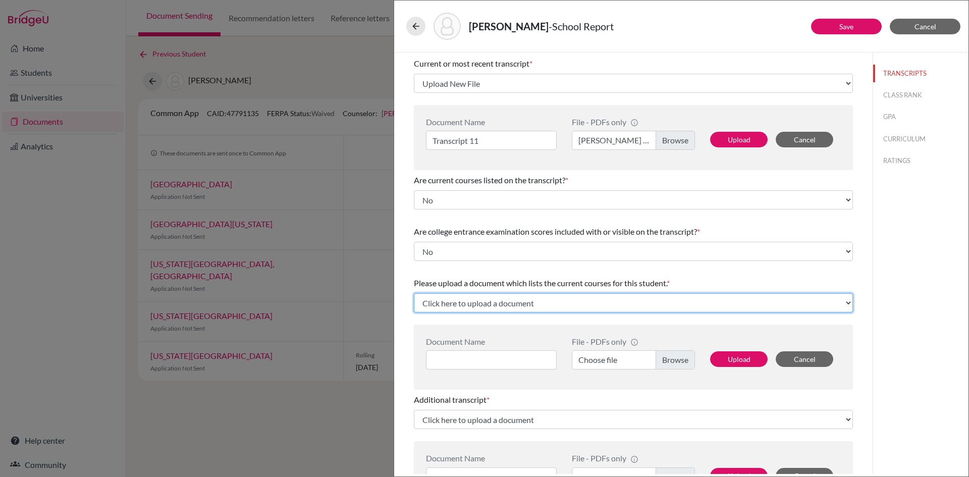
click at [471, 309] on select "Click here to upload a document Upload New File" at bounding box center [633, 302] width 439 height 19
select select "Upload New File"
click at [414, 293] on select "Click here to upload a document Upload New File" at bounding box center [633, 302] width 439 height 19
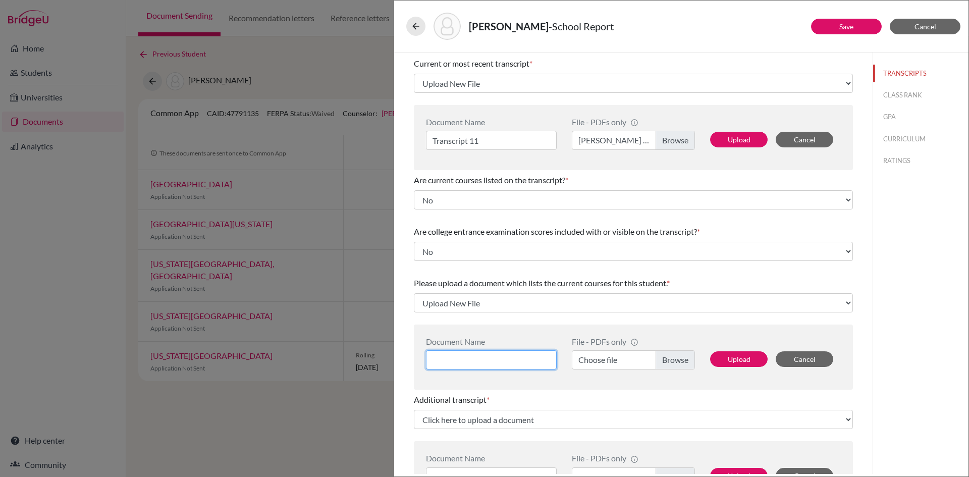
click at [470, 355] on input at bounding box center [491, 359] width 131 height 19
type input "Current Courses"
click at [670, 360] on label "Choose file" at bounding box center [633, 359] width 123 height 19
click at [670, 360] on input "Choose file" at bounding box center [633, 359] width 123 height 19
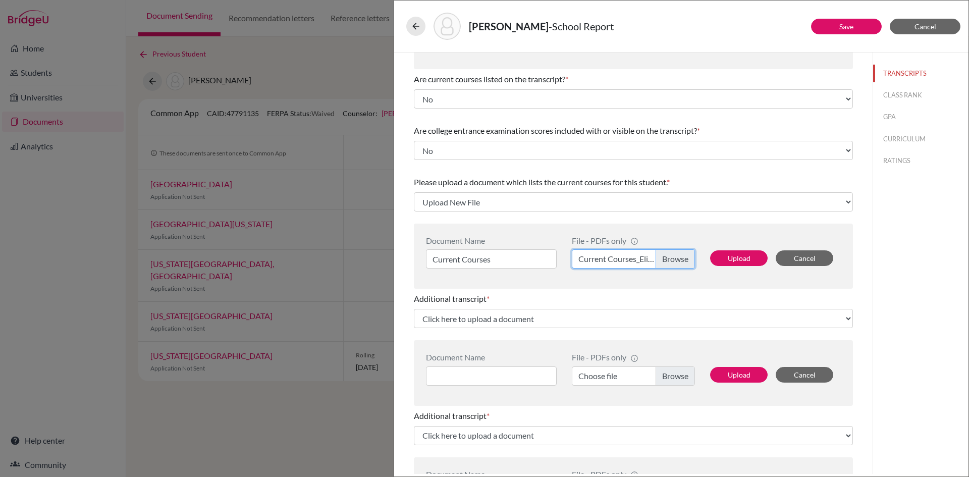
scroll to position [202, 0]
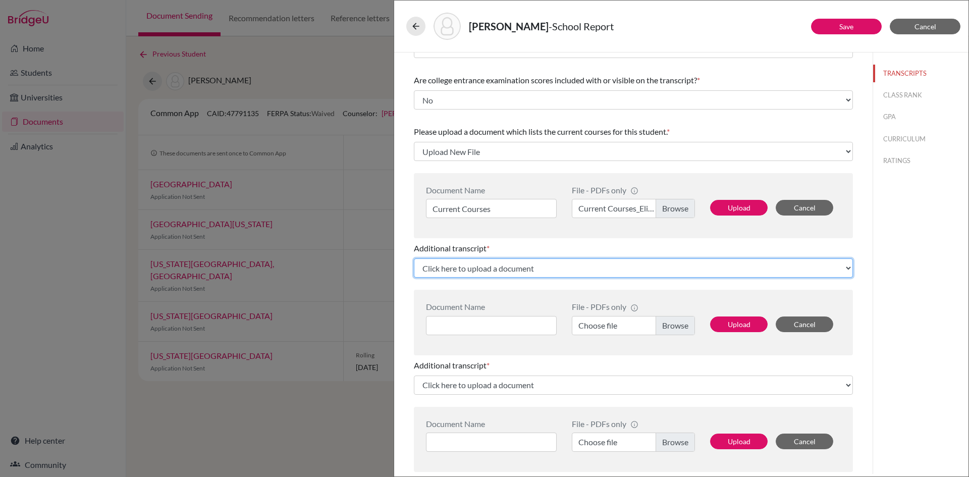
click at [501, 271] on select "Click here to upload a document Upload New File" at bounding box center [633, 267] width 439 height 19
select select "Upload New File"
click at [414, 258] on select "Click here to upload a document Upload New File" at bounding box center [633, 267] width 439 height 19
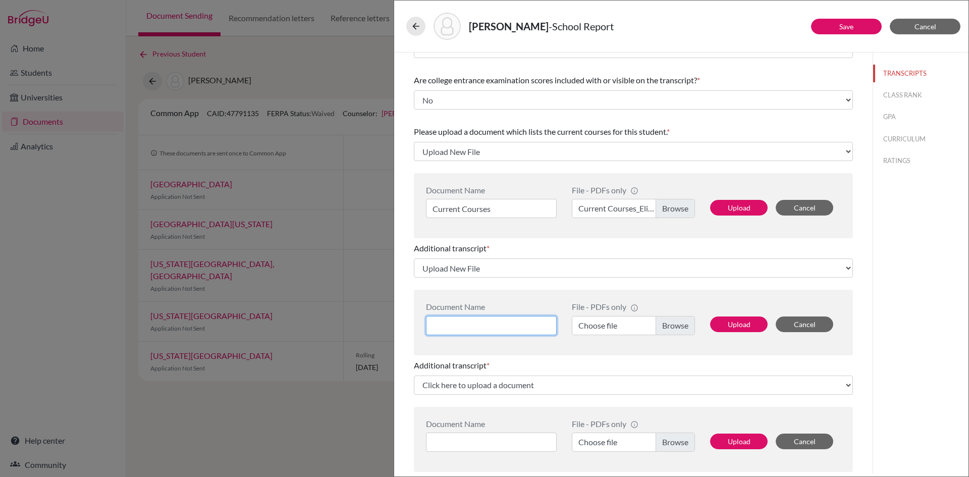
click at [488, 328] on input at bounding box center [491, 325] width 131 height 19
type input "Transcript 10"
click at [671, 320] on label "Choose file" at bounding box center [633, 325] width 123 height 19
click at [671, 320] on input "Choose file" at bounding box center [633, 325] width 123 height 19
click at [713, 327] on button "Upload" at bounding box center [739, 325] width 58 height 16
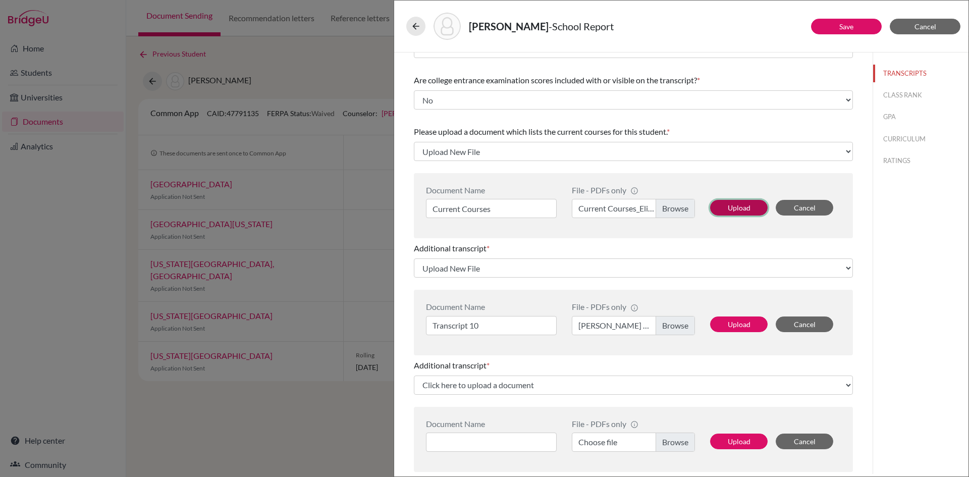
click at [722, 210] on button "Upload" at bounding box center [739, 208] width 58 height 16
select select "672647"
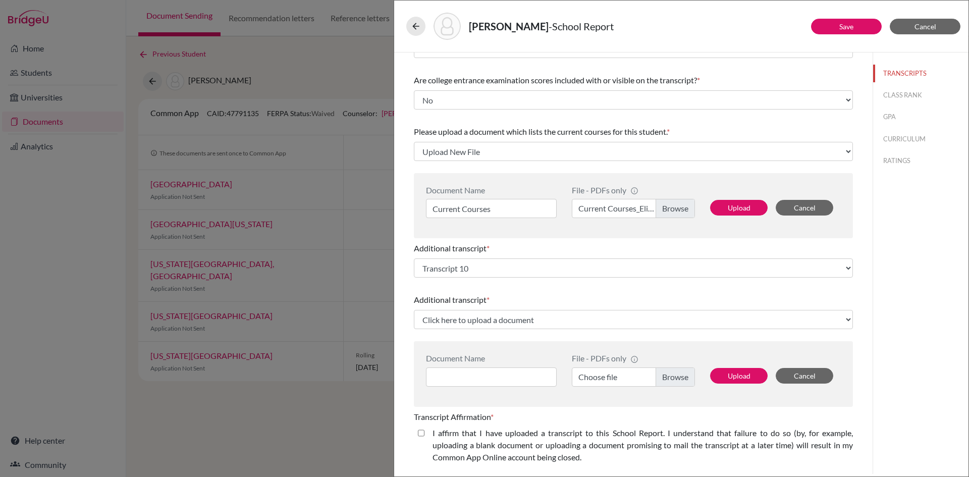
select select "672648"
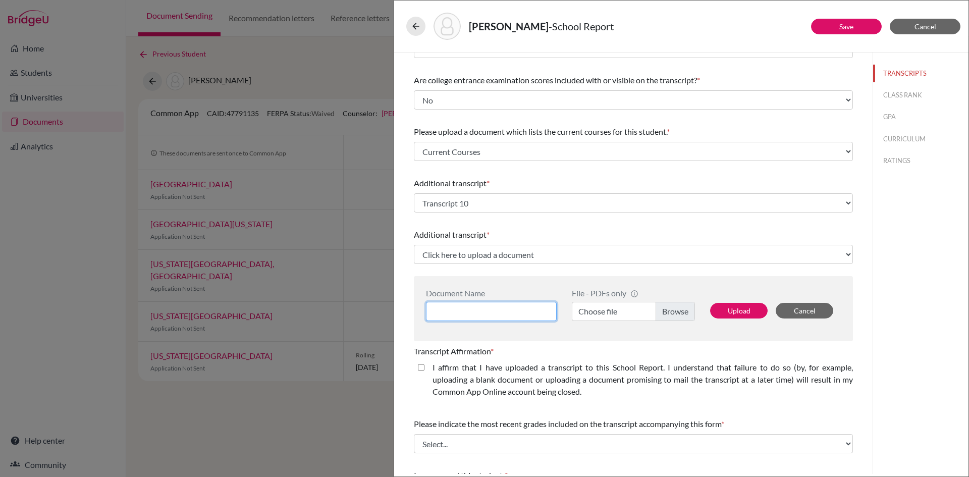
click at [489, 311] on input at bounding box center [491, 311] width 131 height 19
type input "Transcript 9"
click at [672, 305] on label "Choose file" at bounding box center [633, 311] width 123 height 19
click at [672, 305] on input "Choose file" at bounding box center [633, 311] width 123 height 19
click at [722, 310] on button "Upload" at bounding box center [739, 311] width 58 height 16
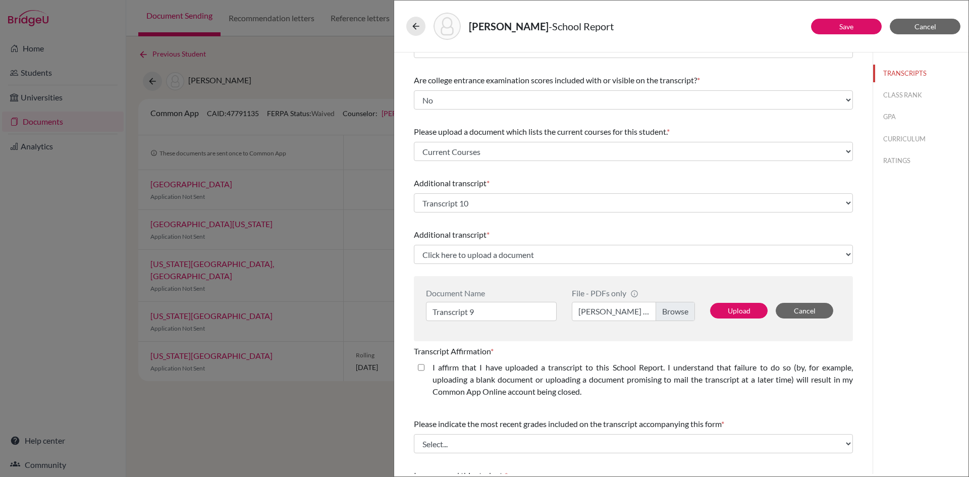
select select "672649"
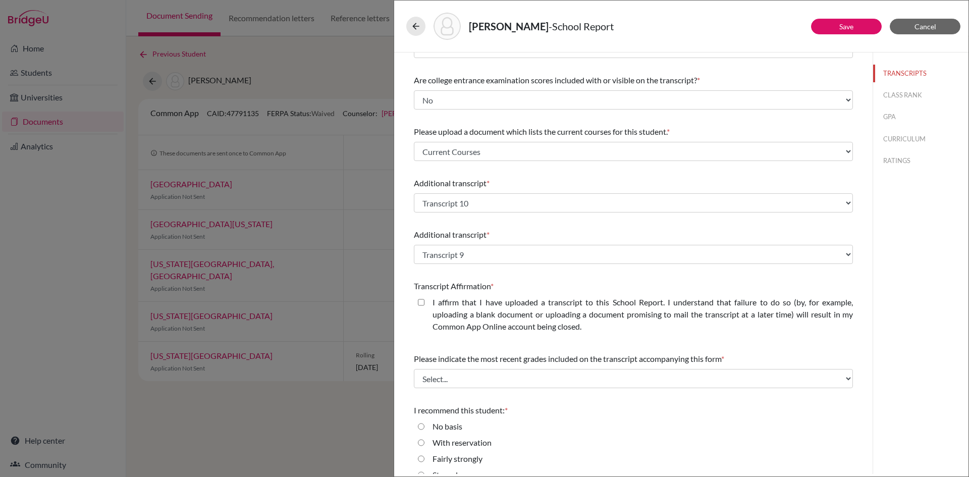
click at [423, 301] on closed\ "I affirm that I have uploaded a transcript to this School Report. I understand …" at bounding box center [421, 302] width 7 height 12
checkbox closed\ "true"
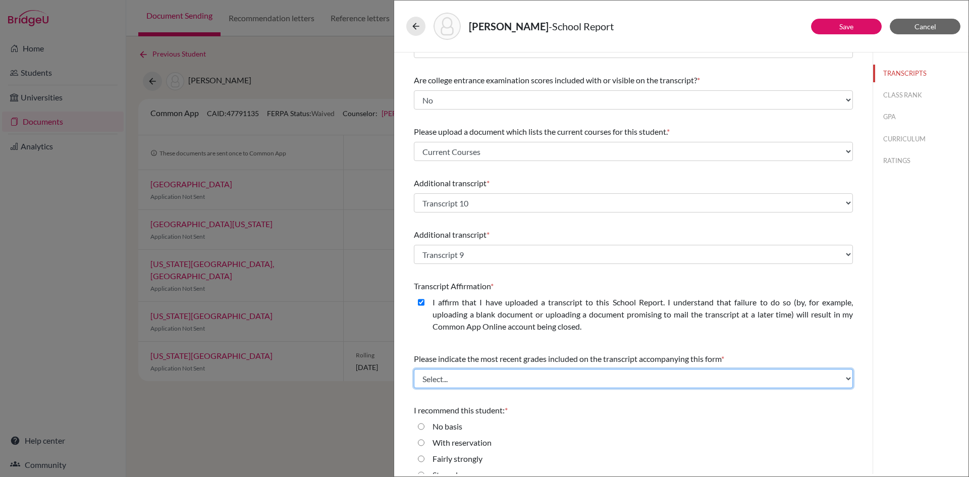
click at [500, 381] on select "Select... Final junior year grades 1st Quarter senior year grades 2nd Quarter/1…" at bounding box center [633, 378] width 439 height 19
select select "0"
click at [414, 369] on select "Select... Final junior year grades 1st Quarter senior year grades 2nd Quarter/1…" at bounding box center [633, 378] width 439 height 19
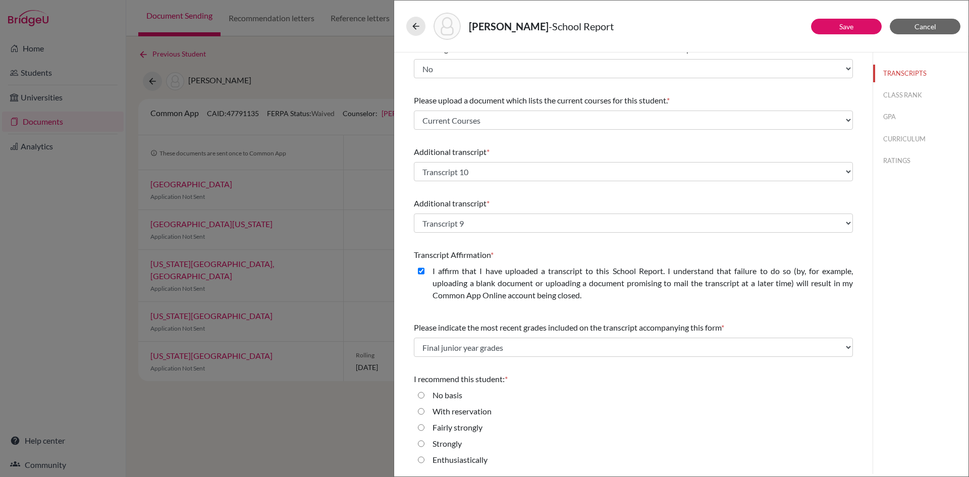
click at [422, 446] on input "Strongly" at bounding box center [421, 444] width 7 height 12
radio input "true"
click at [905, 93] on button "CLASS RANK" at bounding box center [920, 95] width 95 height 18
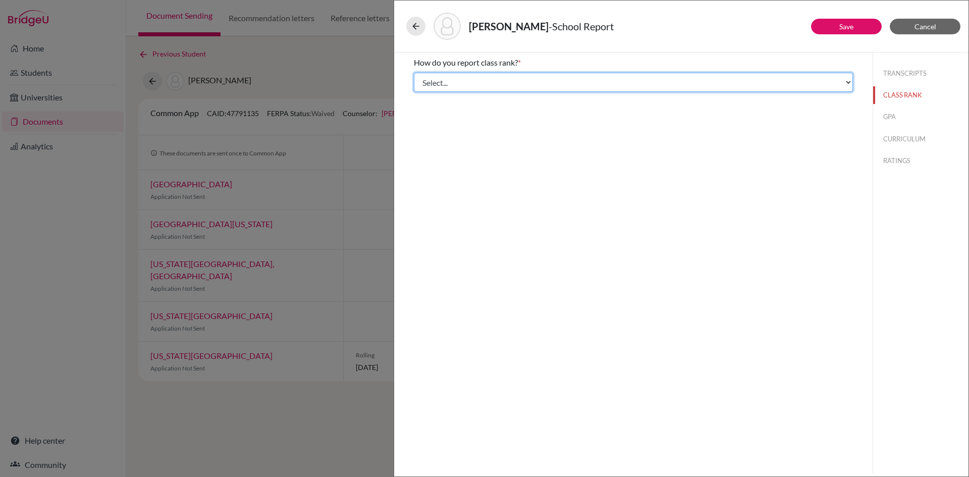
click at [491, 82] on select "Select... Exact Decile Quintile Quartile None" at bounding box center [633, 82] width 439 height 19
select select "5"
click at [414, 73] on select "Select... Exact Decile Quintile Quartile None" at bounding box center [633, 82] width 439 height 19
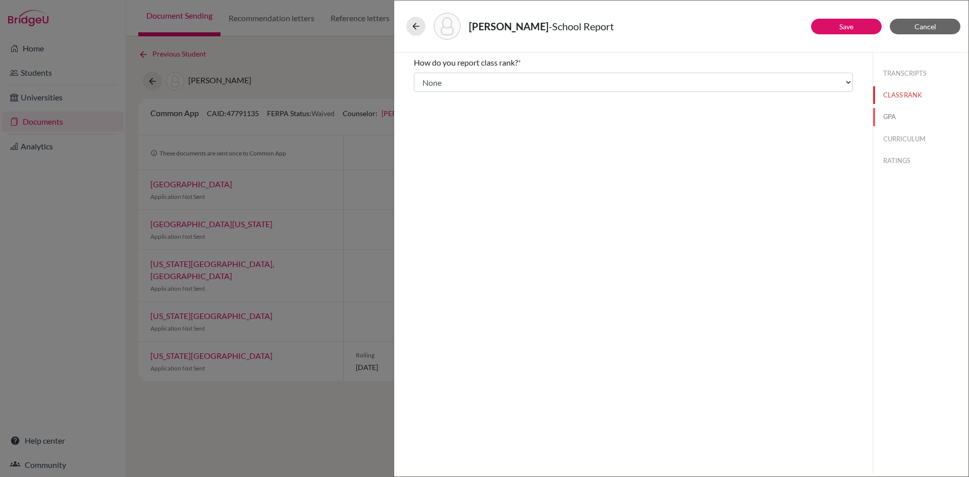
click at [900, 117] on button "GPA" at bounding box center [920, 117] width 95 height 18
click at [422, 78] on input "Yes" at bounding box center [421, 79] width 7 height 12
radio input "true"
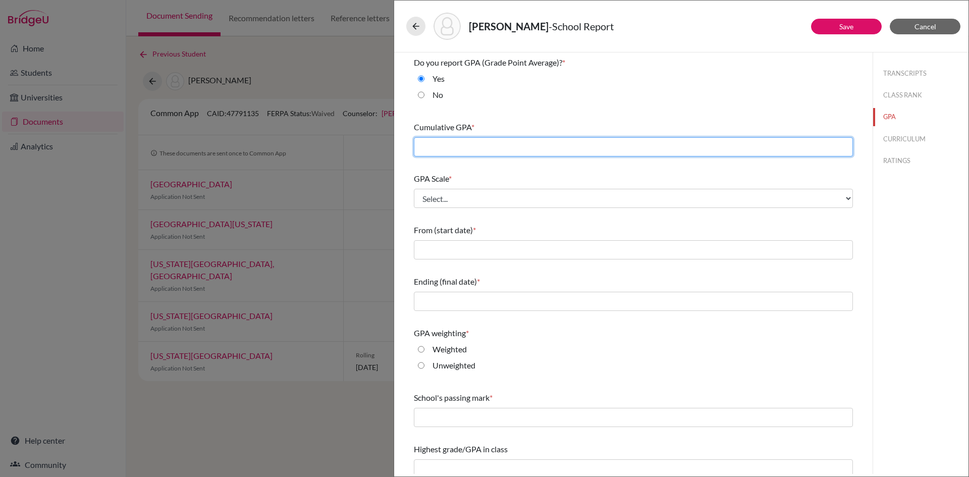
click at [484, 145] on input "text" at bounding box center [633, 146] width 439 height 19
type input "3.3"
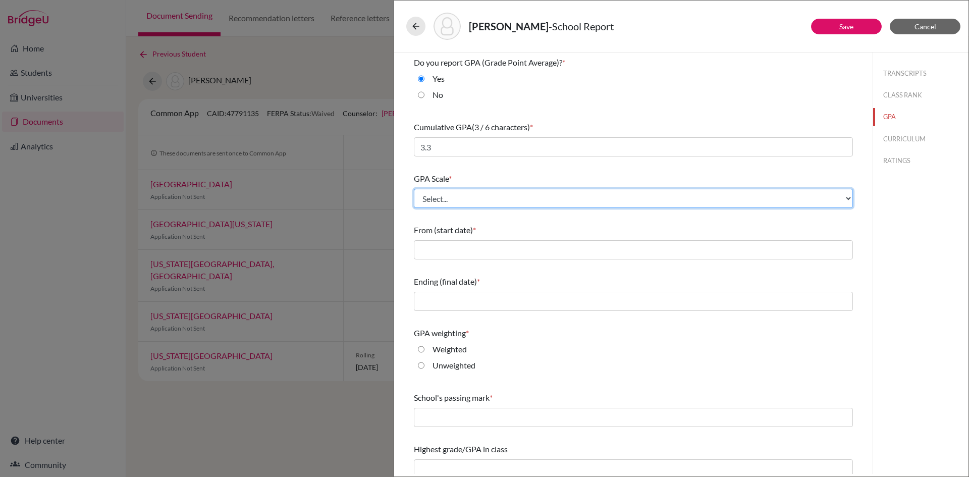
click at [494, 204] on select "Select... 4 5 6 7 8 9 10 11 12 13 14 15 16 17 18 19 20 100" at bounding box center [633, 198] width 439 height 19
select select "4"
click at [414, 189] on select "Select... 4 5 6 7 8 9 10 11 12 13 14 15 16 17 18 19 20 100" at bounding box center [633, 198] width 439 height 19
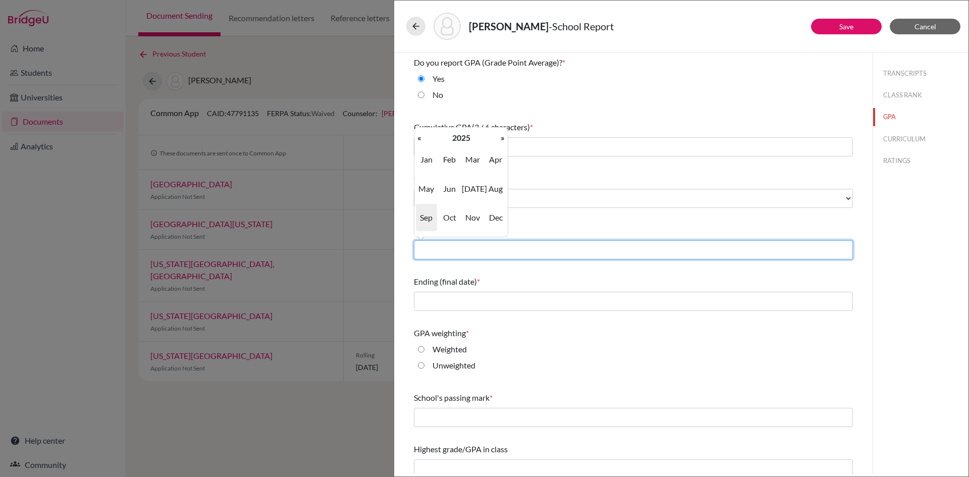
click at [483, 243] on input "text" at bounding box center [633, 249] width 439 height 19
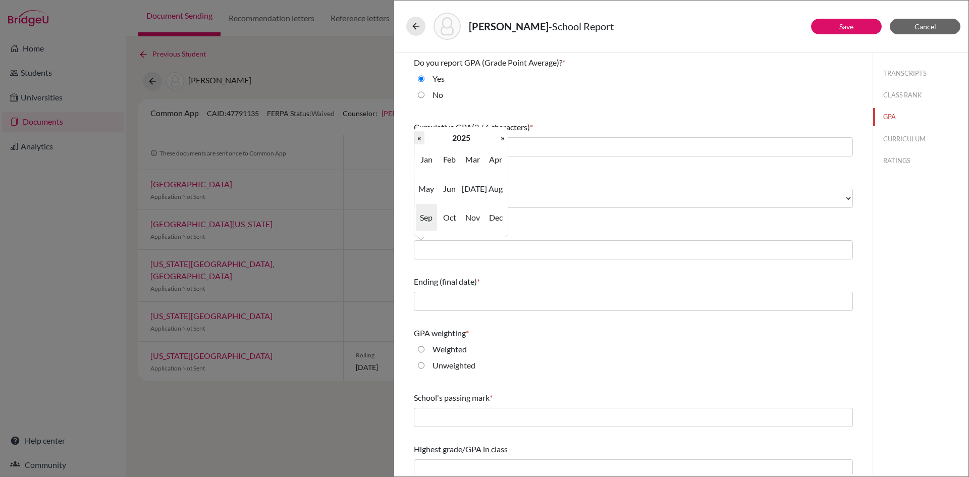
click at [422, 142] on th "«" at bounding box center [419, 137] width 10 height 13
click at [497, 196] on span "Aug" at bounding box center [495, 188] width 21 height 27
type input "08/2022"
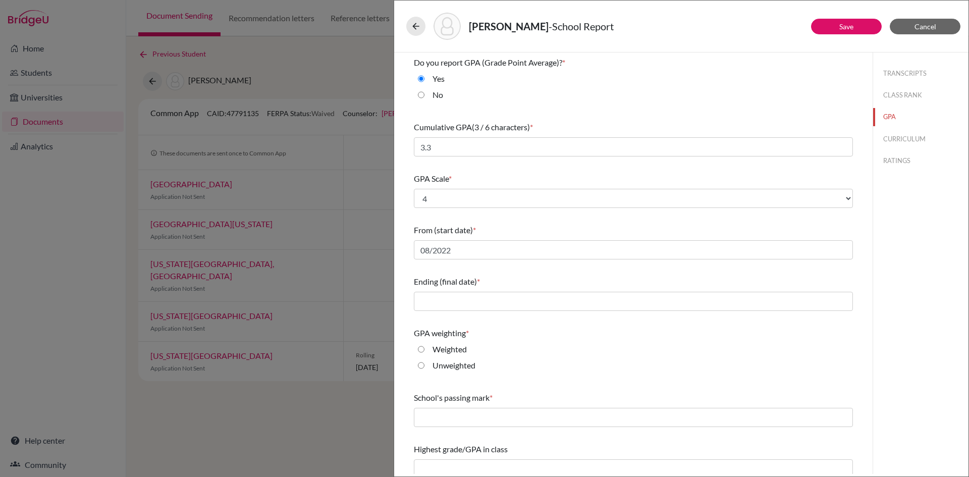
click at [471, 317] on div "Do you report GPA (Grade Point Average)? * Yes No Cumulative GPA (3 / 6 charact…" at bounding box center [633, 267] width 439 height 430
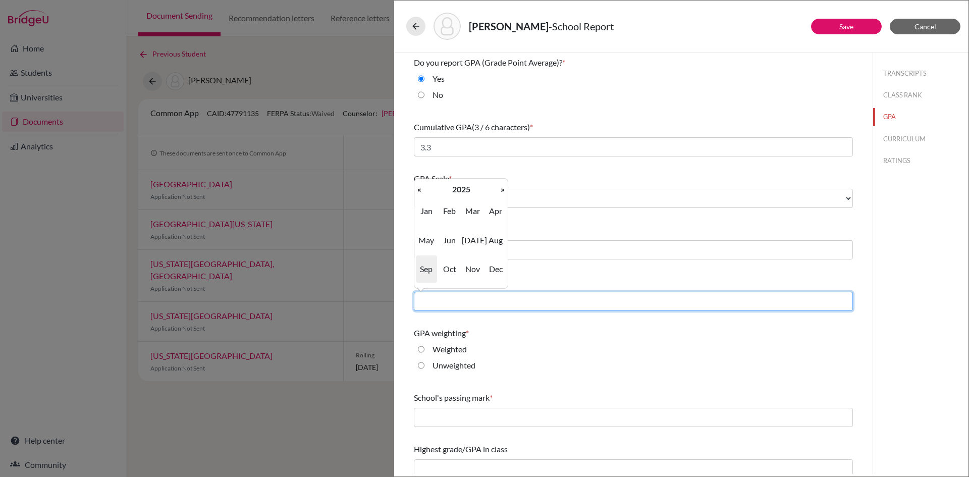
click at [477, 300] on input "text" at bounding box center [633, 301] width 439 height 19
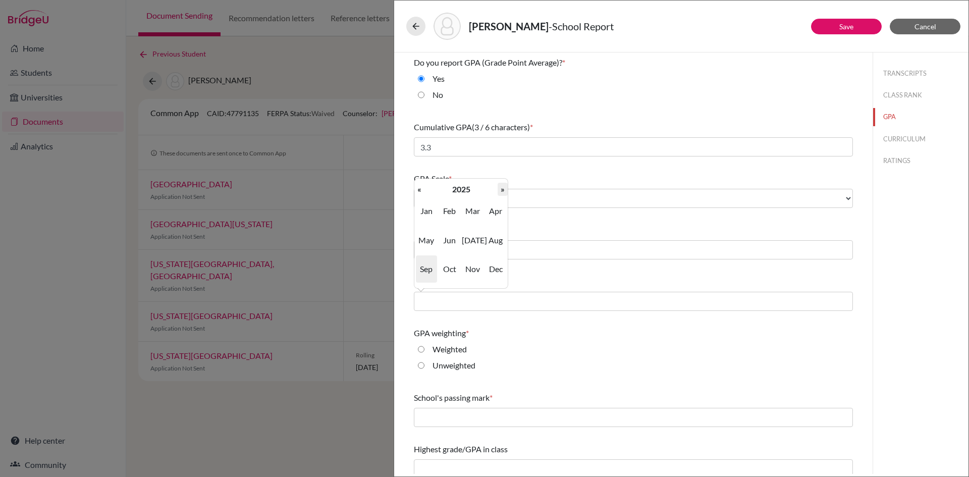
click at [498, 195] on th "»" at bounding box center [503, 189] width 10 height 13
click at [423, 188] on th "«" at bounding box center [419, 189] width 10 height 13
click at [473, 234] on span "Jul" at bounding box center [472, 240] width 21 height 27
type input "07/2026"
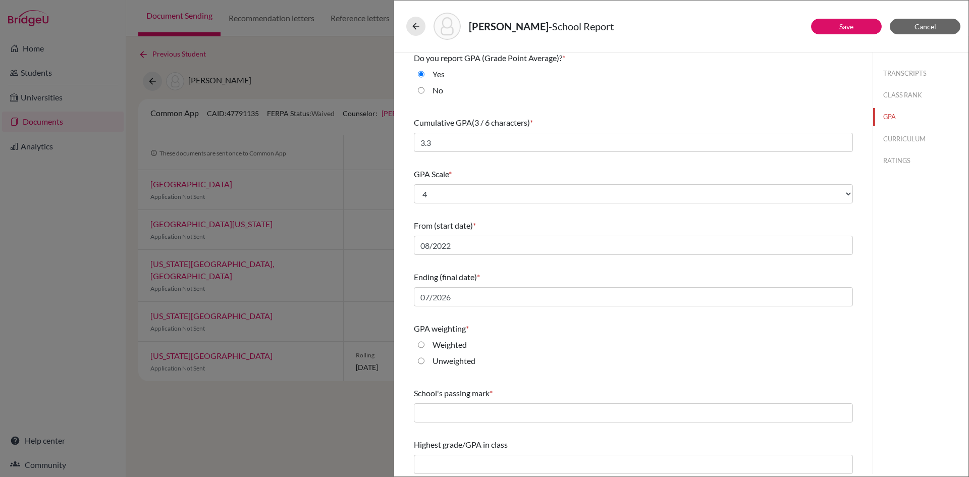
scroll to position [9, 0]
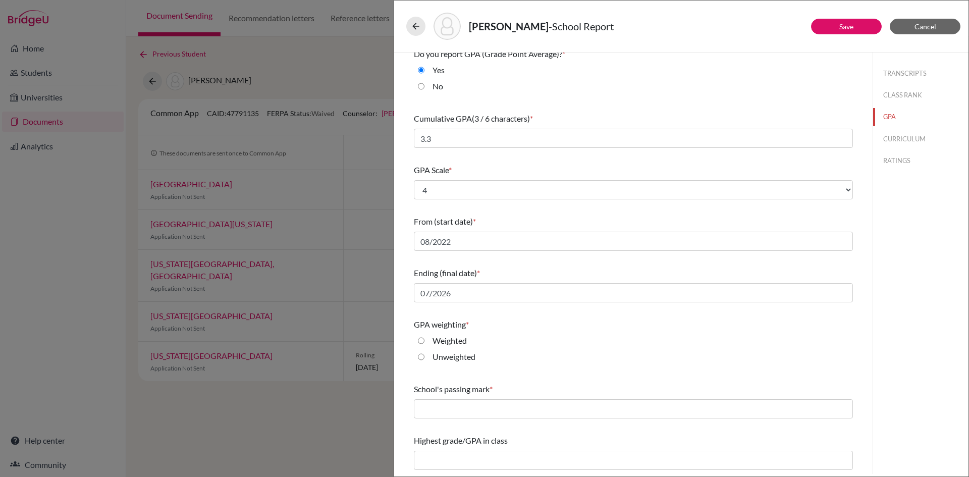
click at [420, 347] on div "Weighted" at bounding box center [633, 343] width 439 height 16
click at [423, 339] on input "Weighted" at bounding box center [421, 341] width 7 height 12
radio input "true"
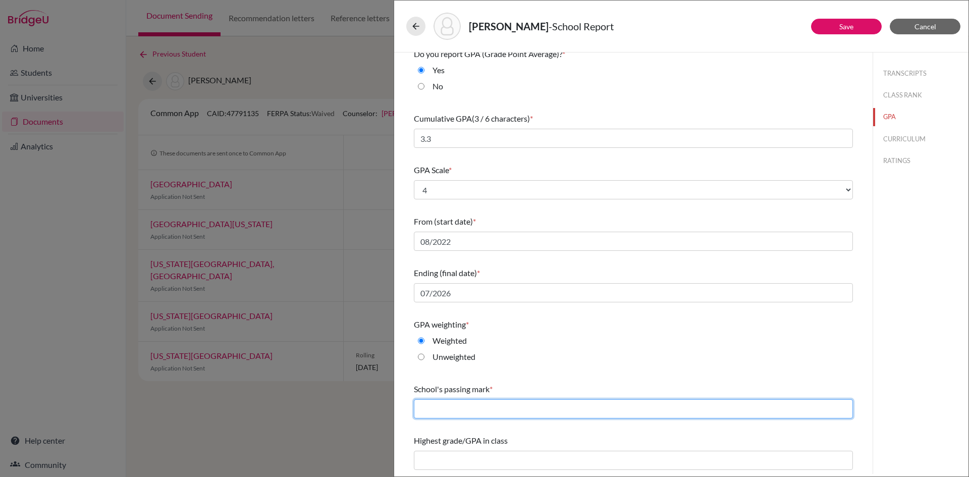
click at [472, 416] on input "text" at bounding box center [633, 408] width 439 height 19
type input "60"
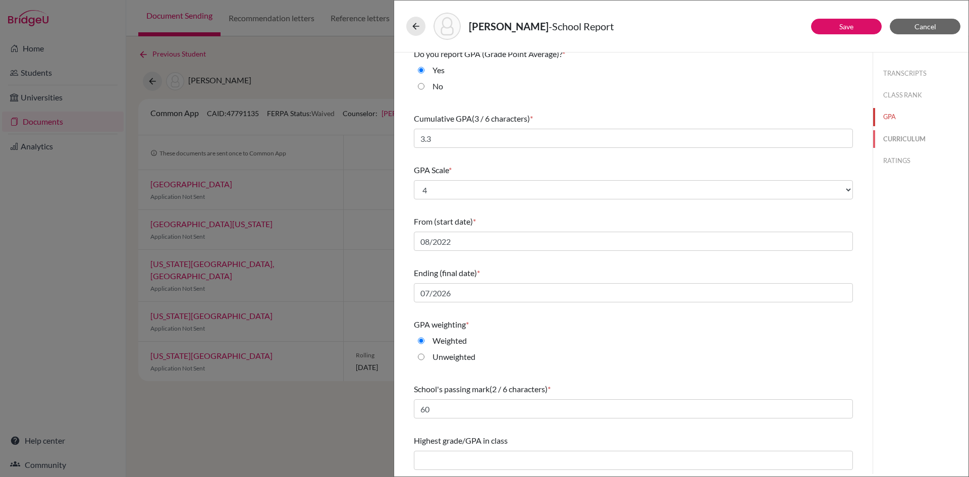
click at [877, 144] on button "CURRICULUM" at bounding box center [920, 139] width 95 height 18
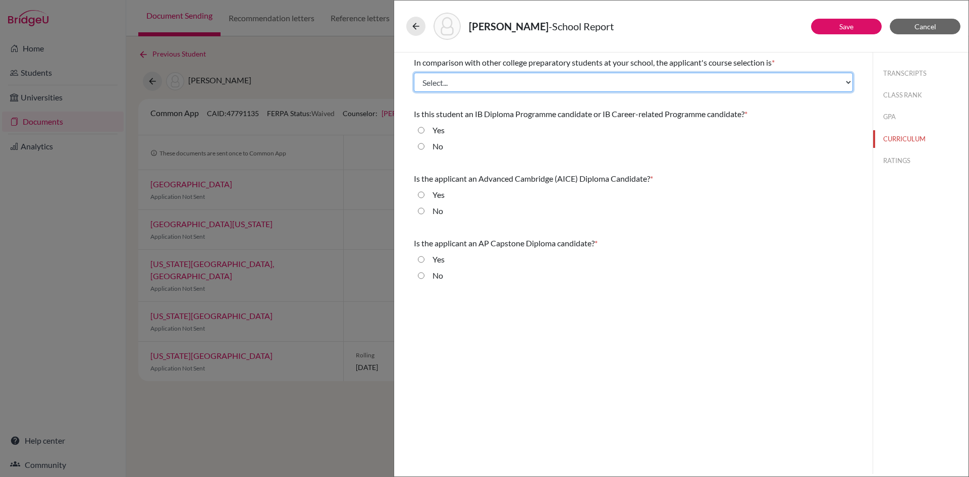
click at [451, 81] on select "Select... Less than demanding Average Demanding Very demanding Most demanding P…" at bounding box center [633, 82] width 439 height 19
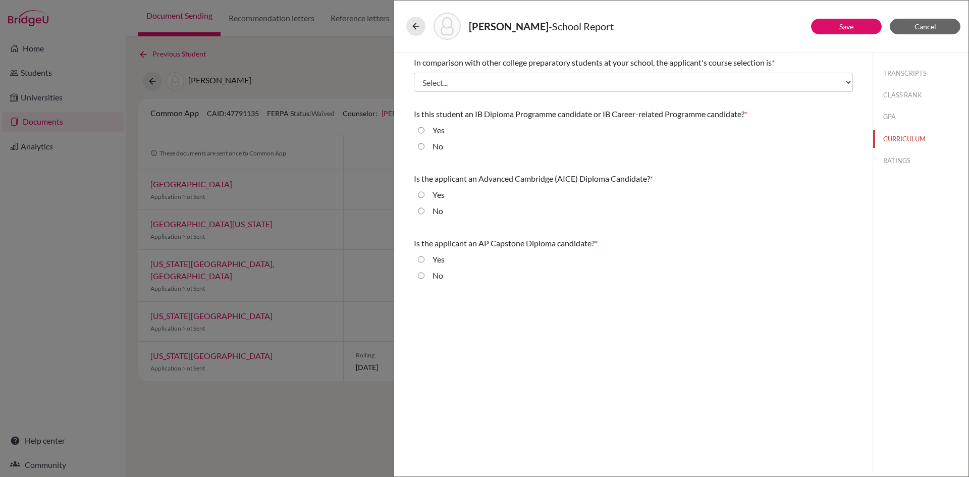
click at [630, 370] on div "In comparison with other college preparatory students at your school, the appli…" at bounding box center [633, 263] width 479 height 422
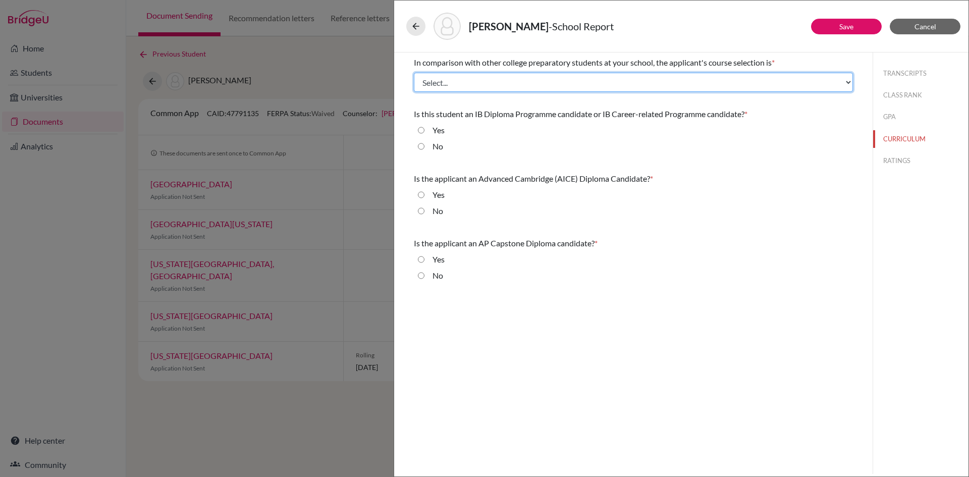
click at [523, 82] on select "Select... Less than demanding Average Demanding Very demanding Most demanding P…" at bounding box center [633, 82] width 439 height 19
select select "2"
click at [414, 73] on select "Select... Less than demanding Average Demanding Very demanding Most demanding P…" at bounding box center [633, 82] width 439 height 19
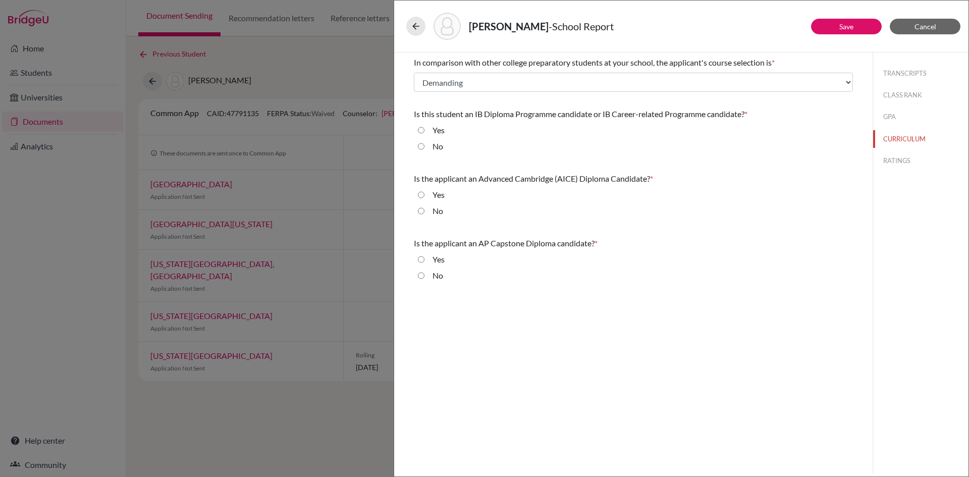
click at [426, 144] on div "No" at bounding box center [434, 148] width 19 height 16
click at [424, 148] on input "No" at bounding box center [421, 146] width 7 height 12
radio input "true"
click at [421, 214] on input "No" at bounding box center [421, 211] width 7 height 12
radio input "true"
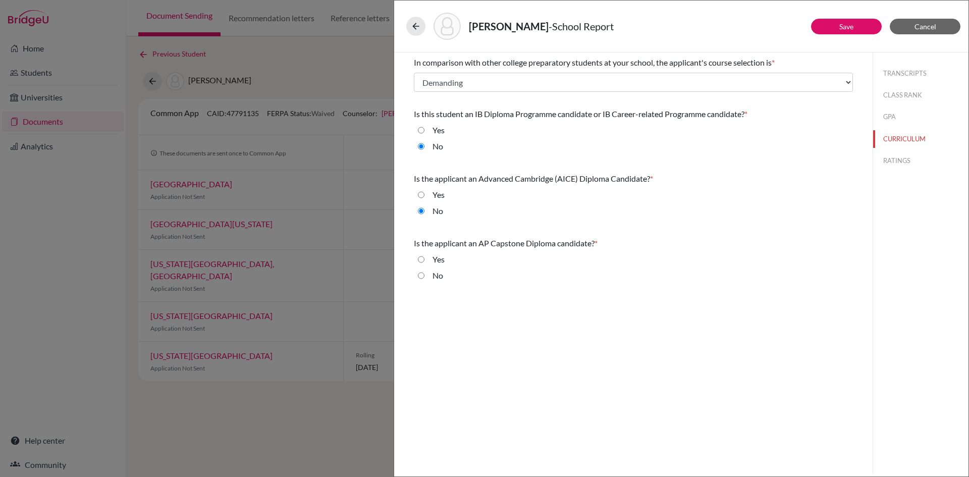
click at [418, 276] on input "No" at bounding box center [421, 276] width 7 height 12
radio input "true"
click at [894, 159] on button "RATINGS" at bounding box center [920, 161] width 95 height 18
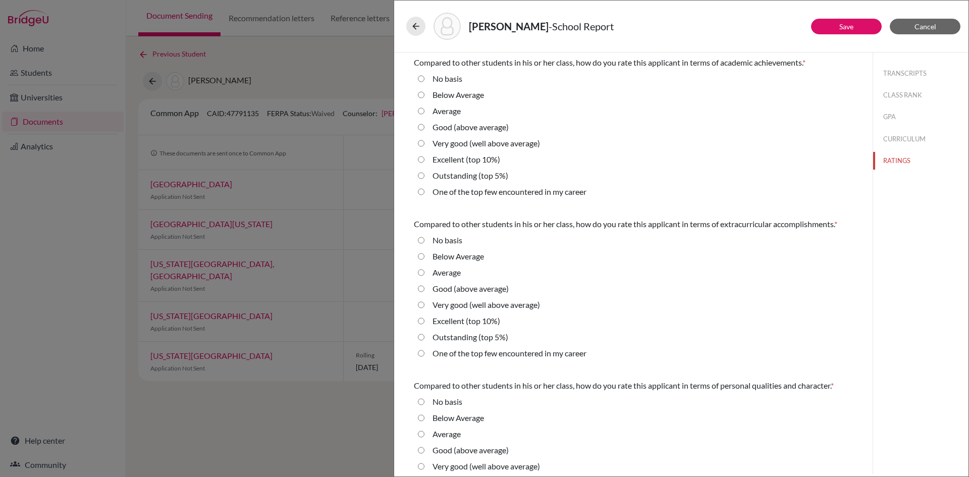
click at [423, 325] on 10\%\) "Excellent (top 10%)" at bounding box center [421, 321] width 7 height 12
radio 10\%\) "true"
click at [424, 144] on average\) "Very good (well above average)" at bounding box center [421, 143] width 7 height 12
radio average\) "true"
click at [420, 129] on average\) "Good (above average)" at bounding box center [421, 127] width 7 height 12
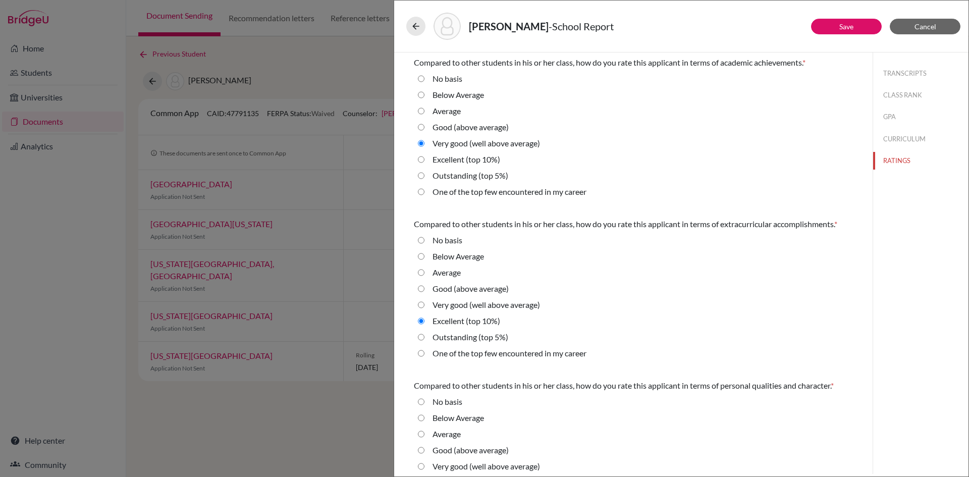
radio average\) "true"
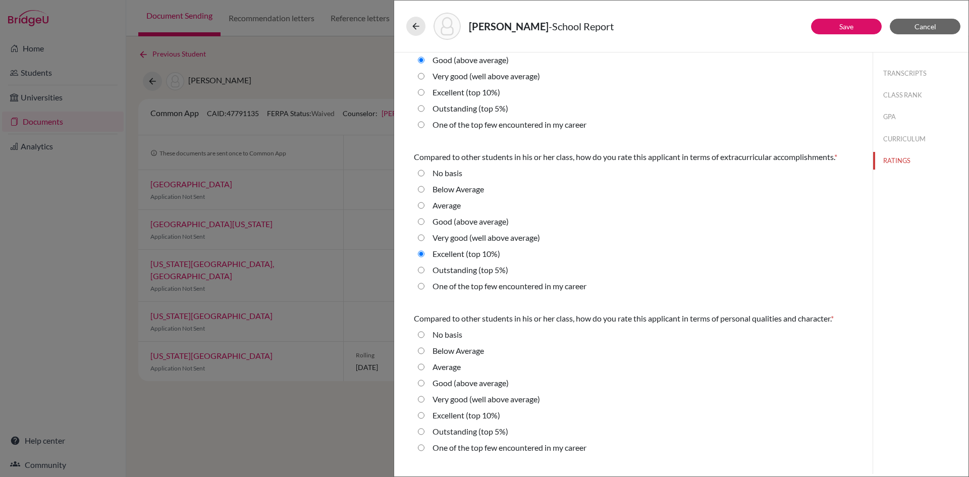
scroll to position [151, 0]
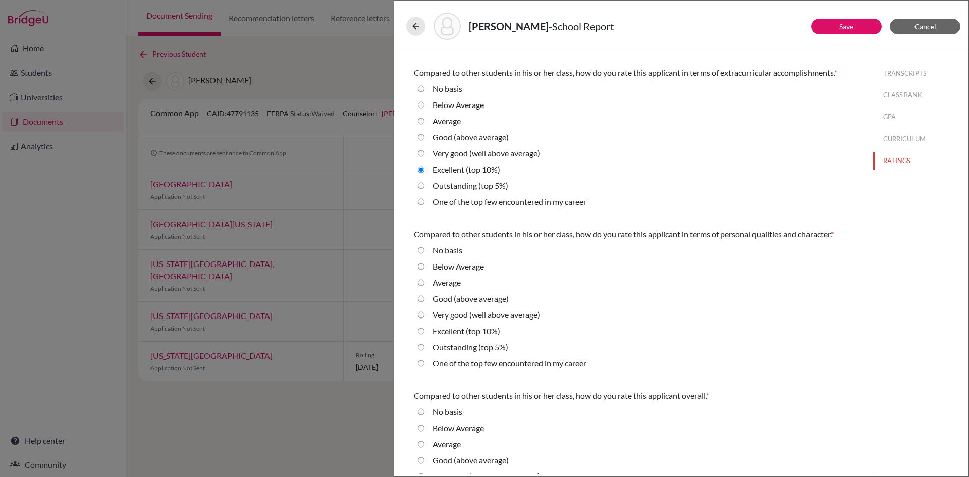
click at [422, 330] on 10\%\) "Excellent (top 10%)" at bounding box center [421, 331] width 7 height 12
radio 10\%\) "true"
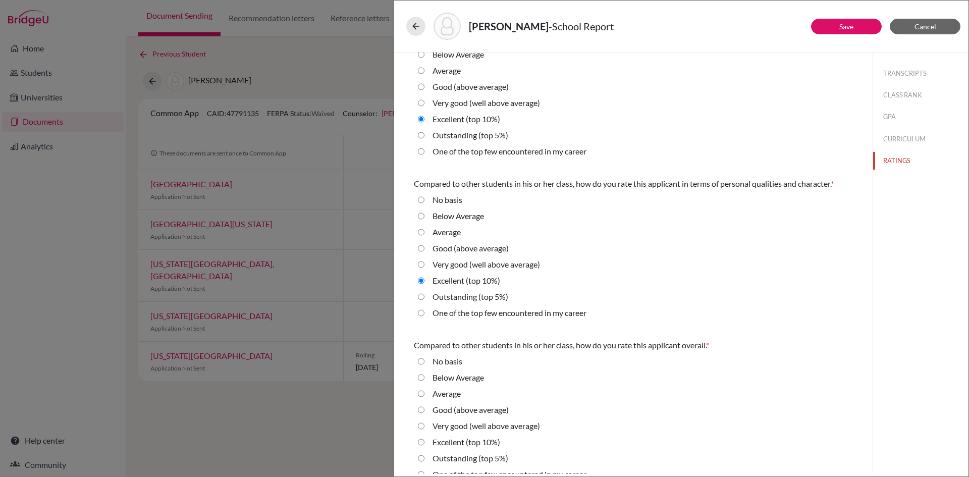
scroll to position [217, 0]
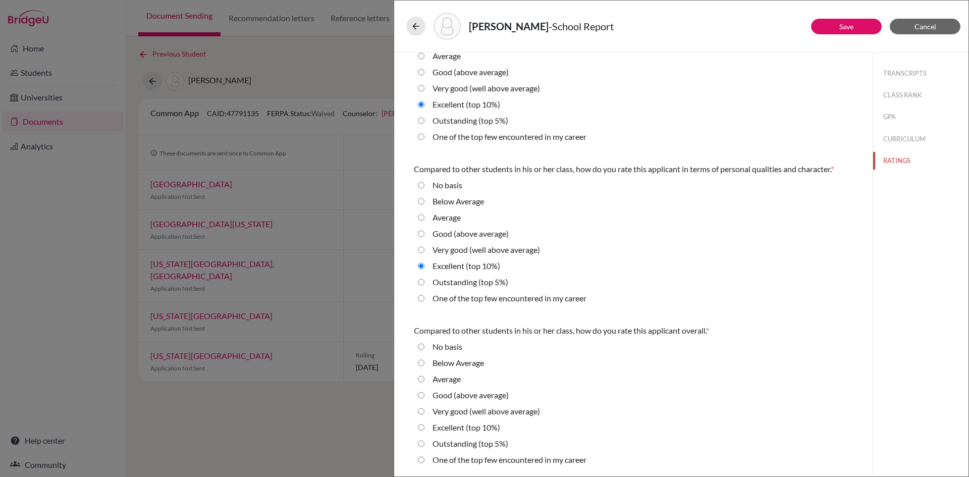
click at [424, 412] on average\) "Very good (well above average)" at bounding box center [421, 411] width 7 height 12
radio average\) "true"
click at [834, 32] on button "Save" at bounding box center [846, 27] width 71 height 16
select select "672648"
select select "672647"
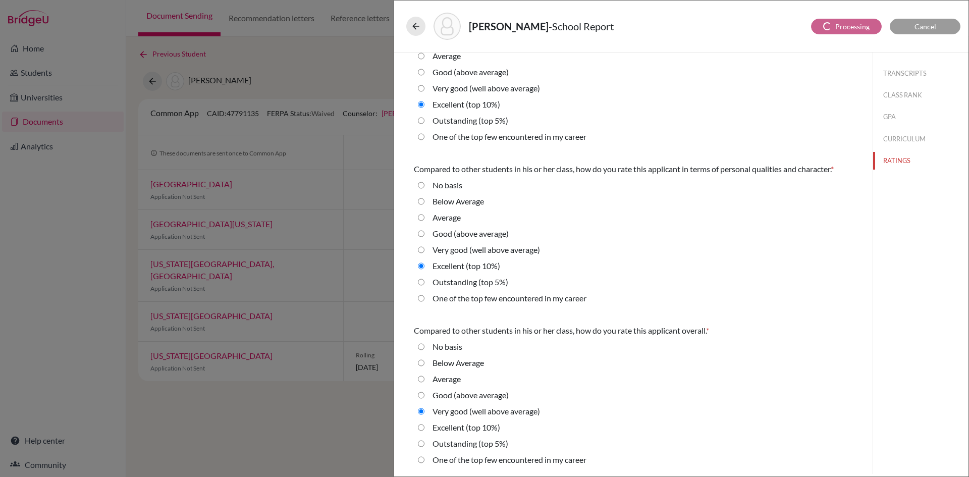
select select "672649"
select select "0"
select select "3"
select select "1"
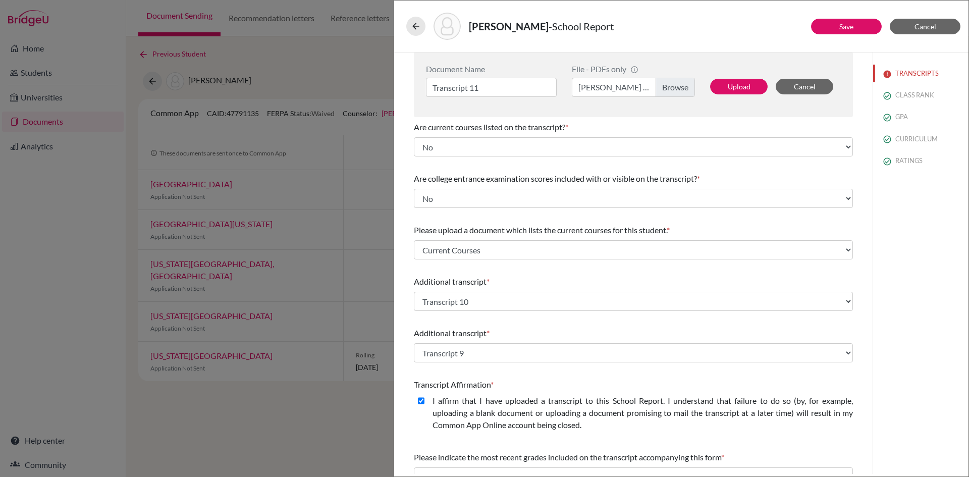
scroll to position [0, 0]
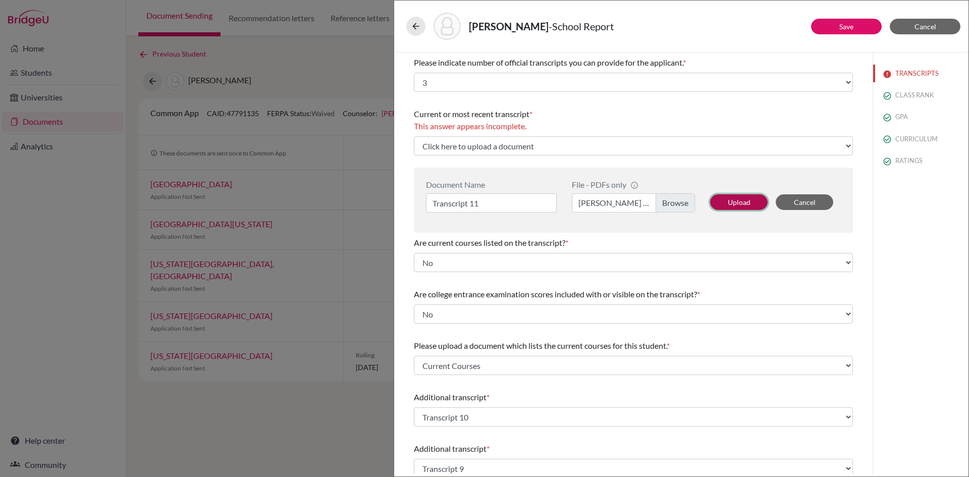
click at [735, 207] on button "Upload" at bounding box center [739, 202] width 58 height 16
select select "672650"
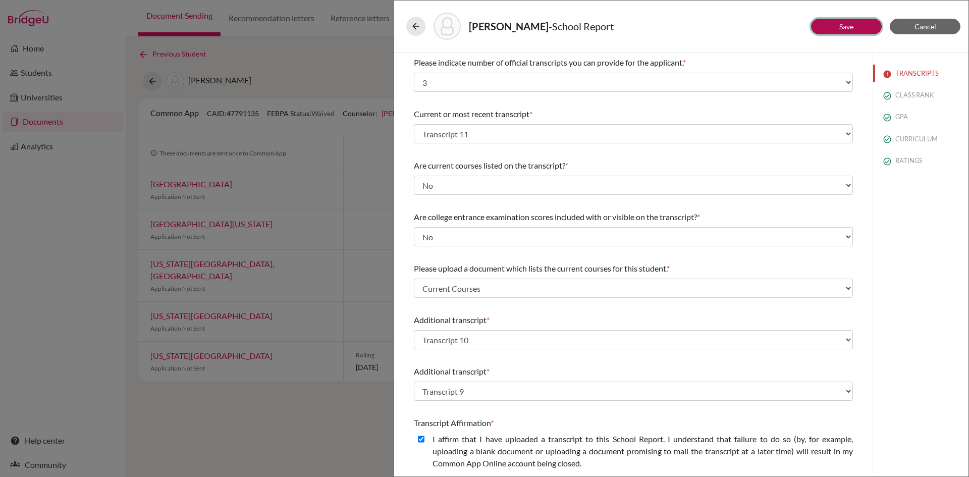
click at [835, 30] on button "Save" at bounding box center [846, 27] width 71 height 16
drag, startPoint x: 829, startPoint y: 47, endPoint x: 915, endPoint y: 298, distance: 265.6
click at [916, 298] on div "TRANSCRIPTS CLASS RANK GPA CURRICULUM RATINGS" at bounding box center [921, 263] width 96 height 422
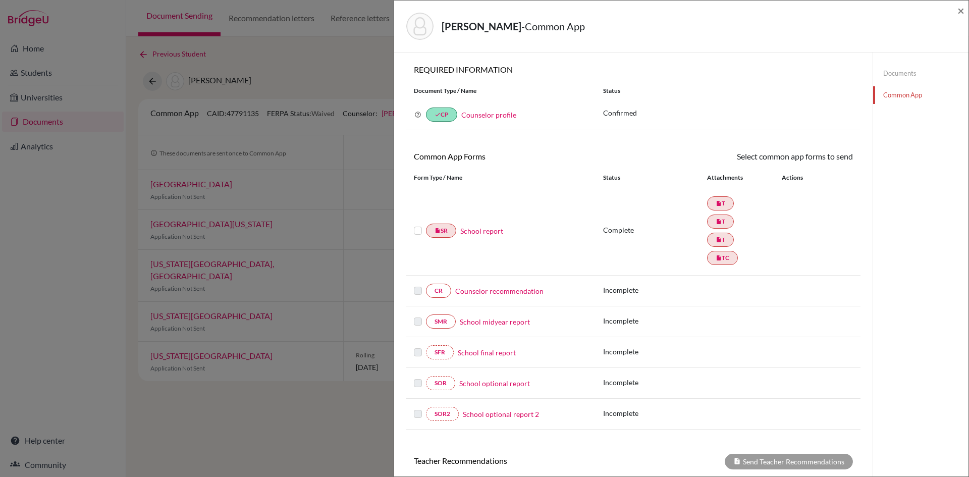
click at [417, 225] on label at bounding box center [418, 225] width 8 height 0
click at [0, 0] on input "checkbox" at bounding box center [0, 0] width 0 height 0
click at [836, 162] on link "Send" at bounding box center [832, 158] width 42 height 16
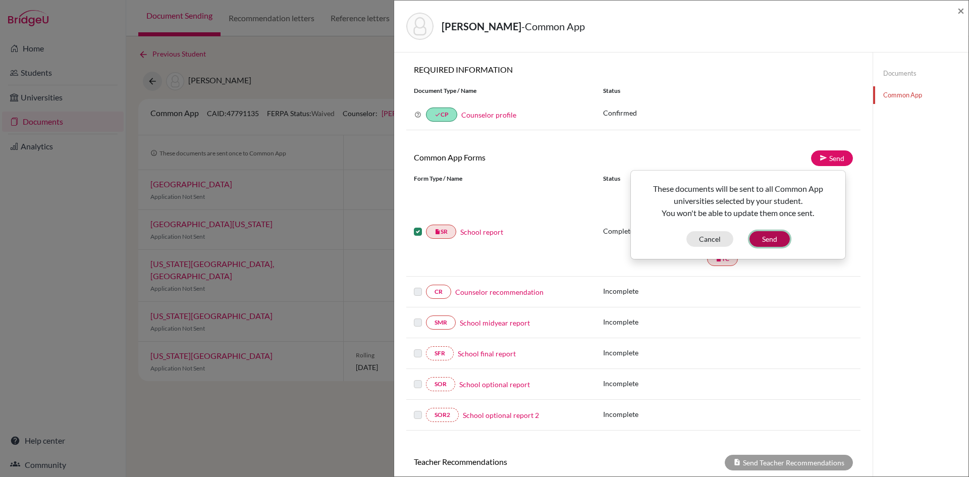
click at [755, 243] on button "Send" at bounding box center [770, 239] width 40 height 16
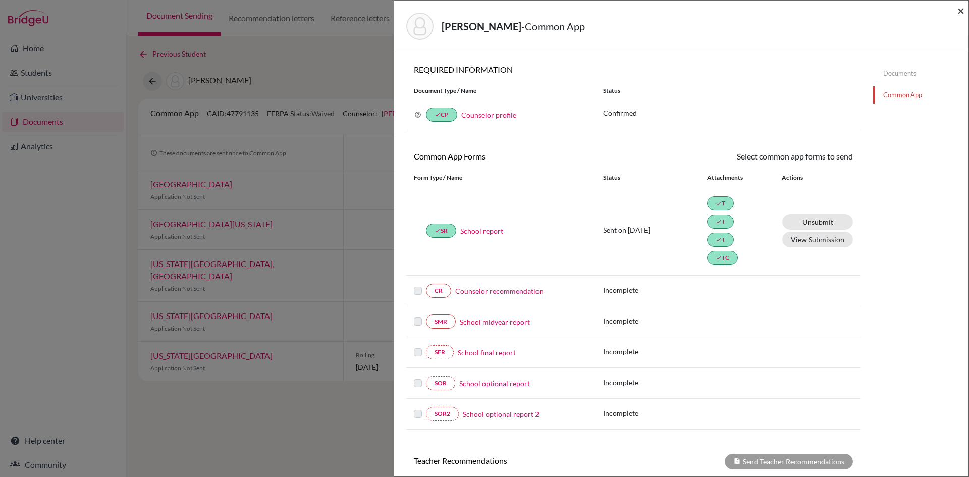
click at [960, 15] on span "×" at bounding box center [961, 10] width 7 height 15
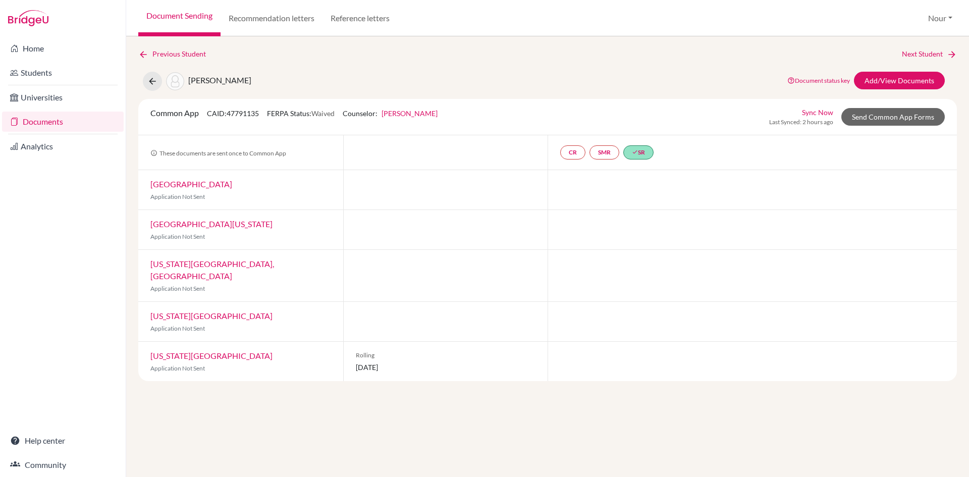
click at [38, 119] on link "Documents" at bounding box center [63, 122] width 122 height 20
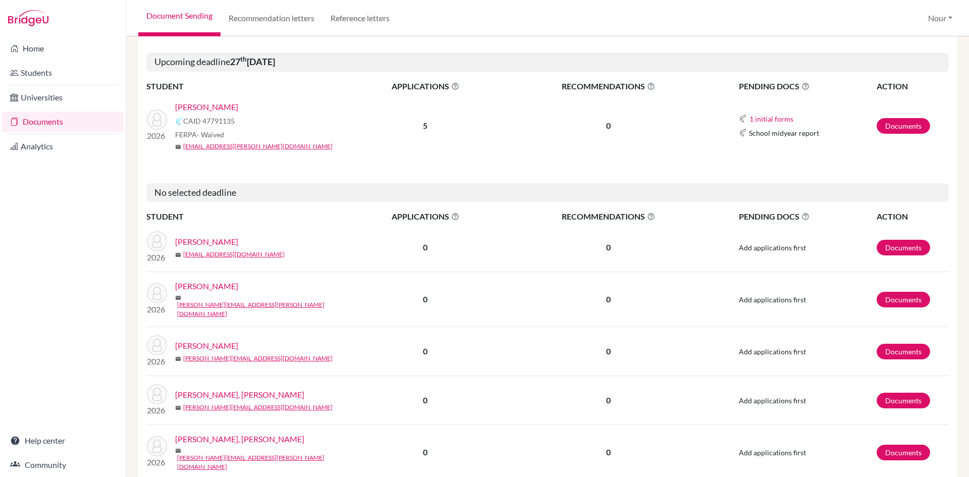
scroll to position [909, 0]
